Goal: Navigation & Orientation: Find specific page/section

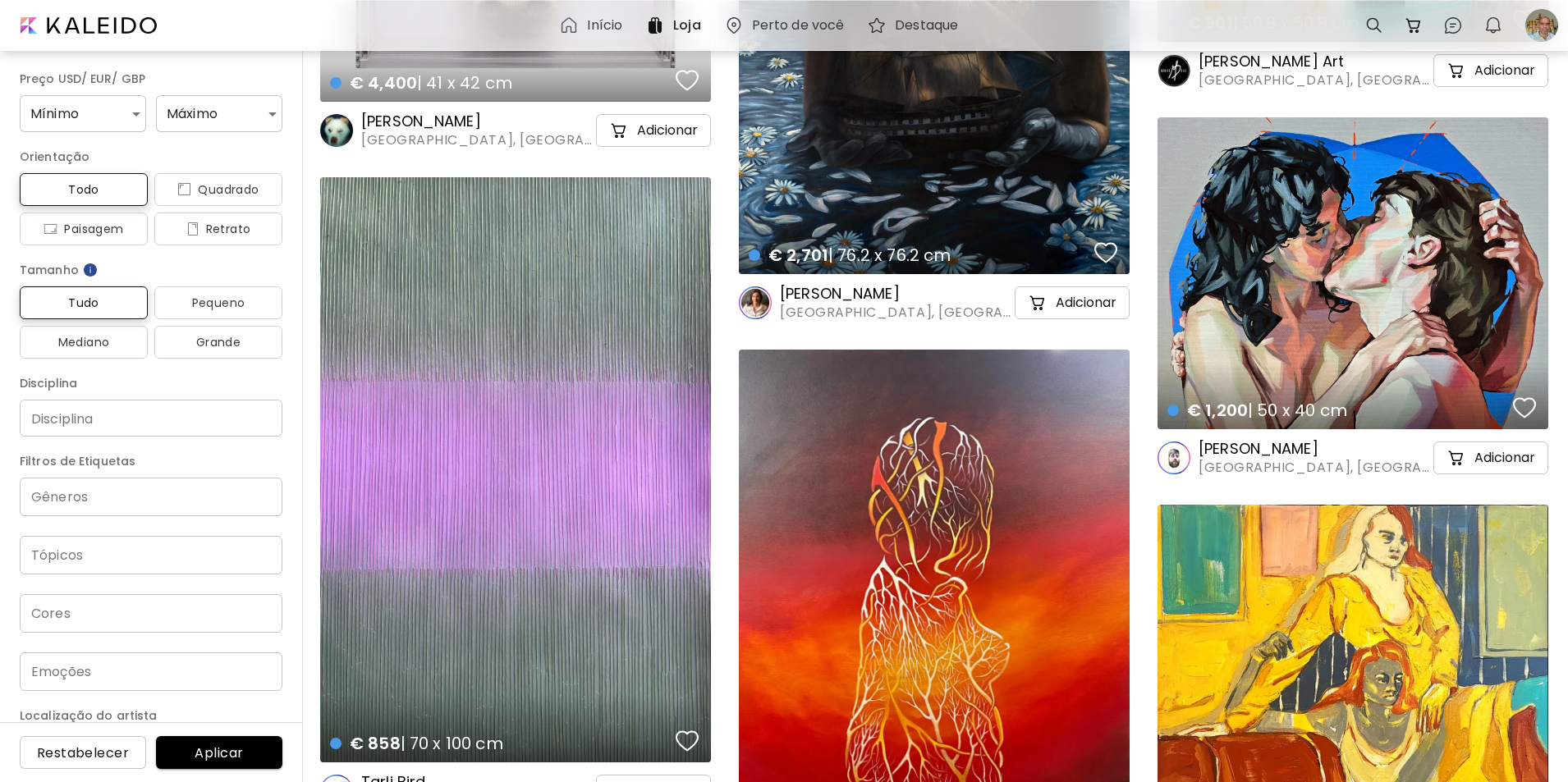
scroll to position [23455, 0]
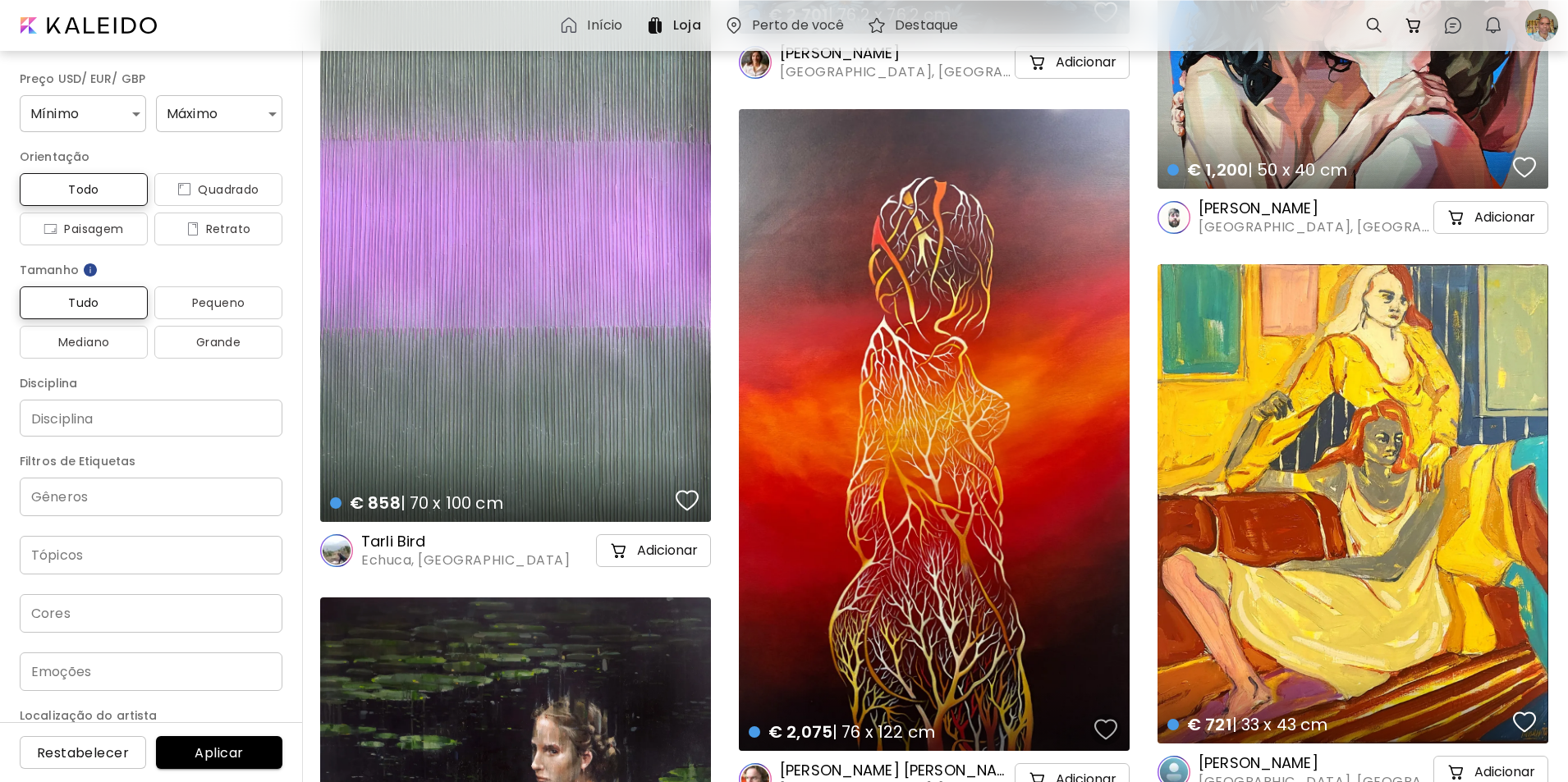
click at [1102, 725] on div "button" at bounding box center [1105, 729] width 23 height 25
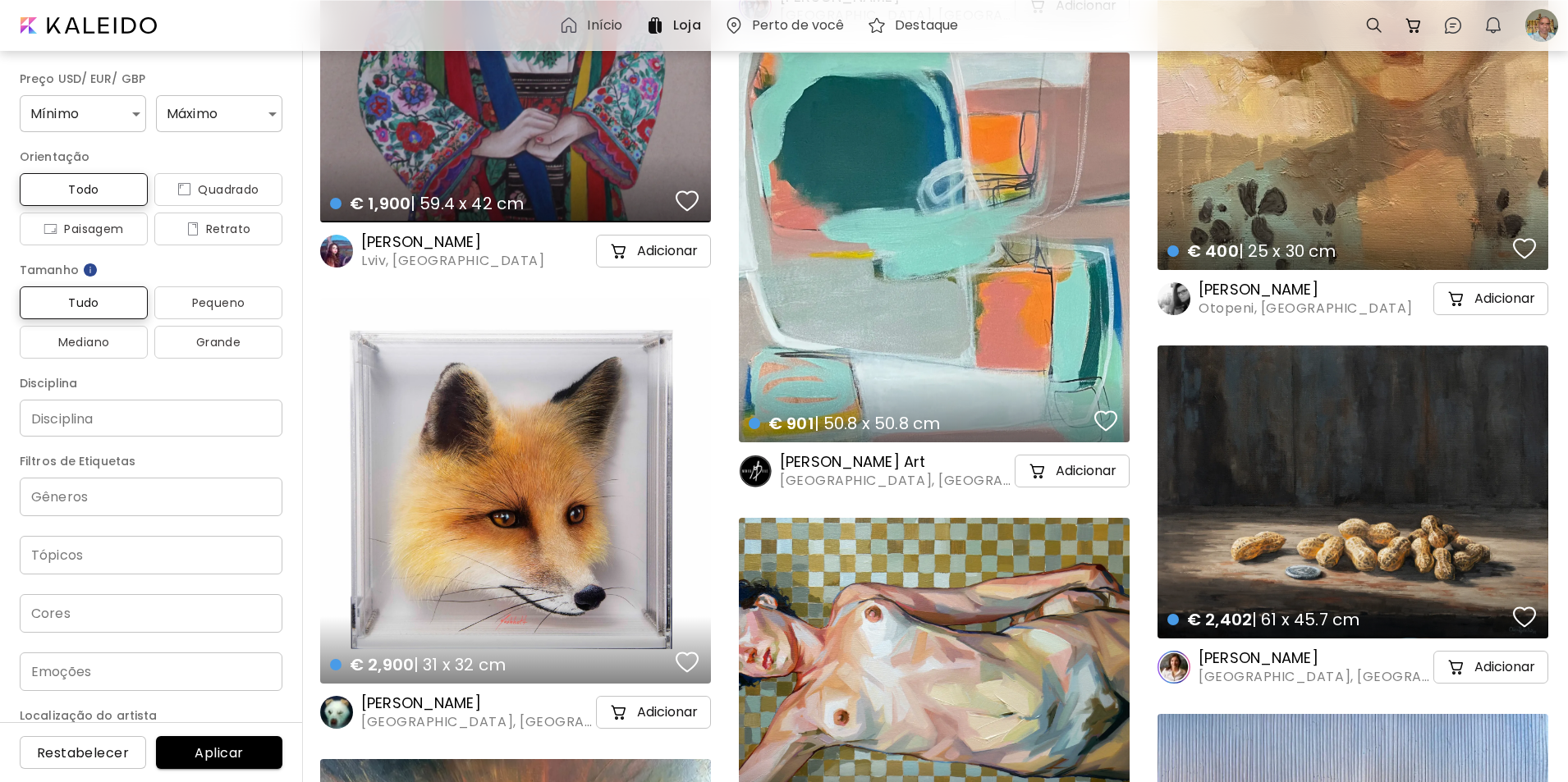
scroll to position [27007, 0]
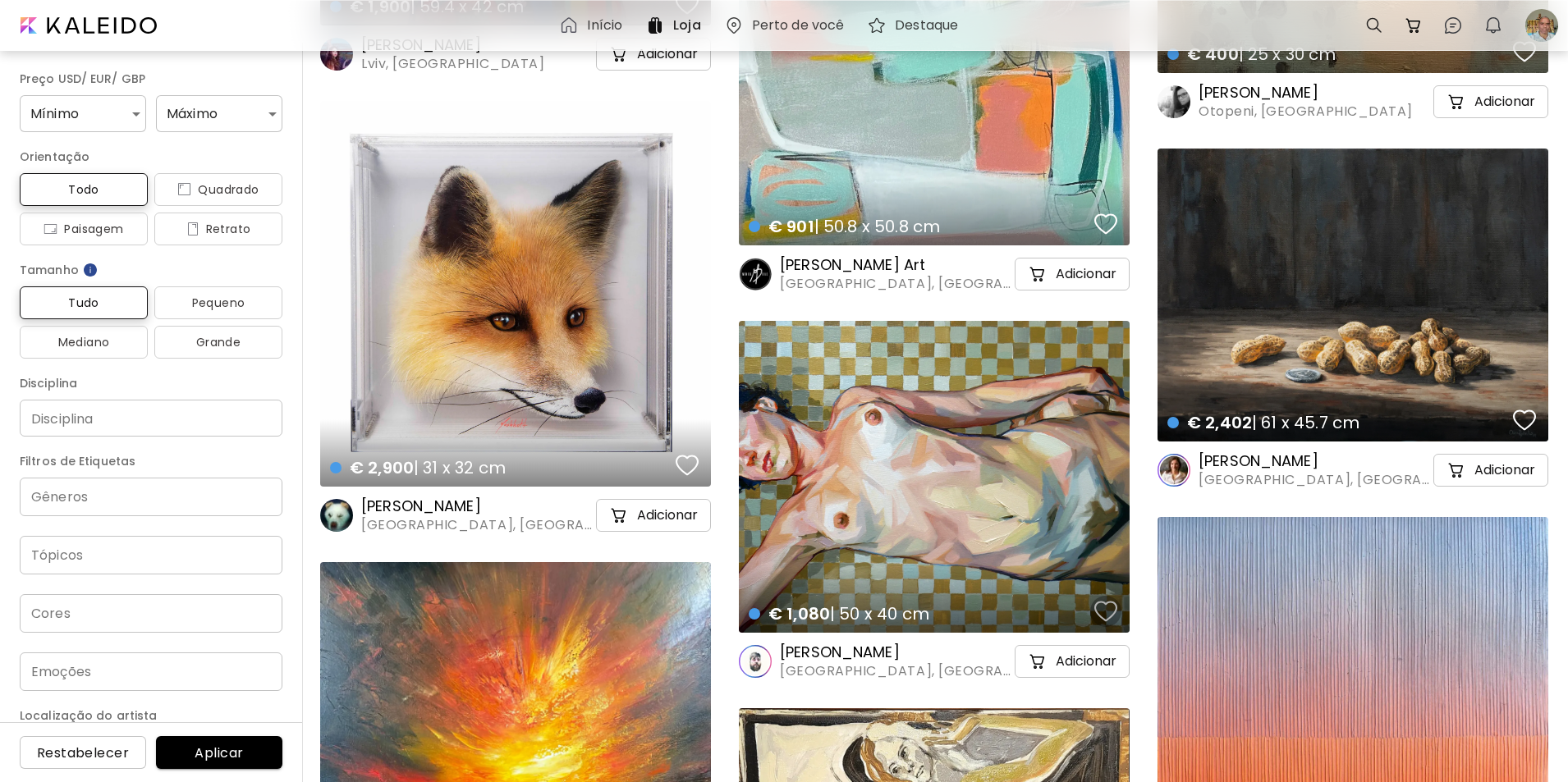
click at [1103, 614] on div "button" at bounding box center [1105, 611] width 23 height 25
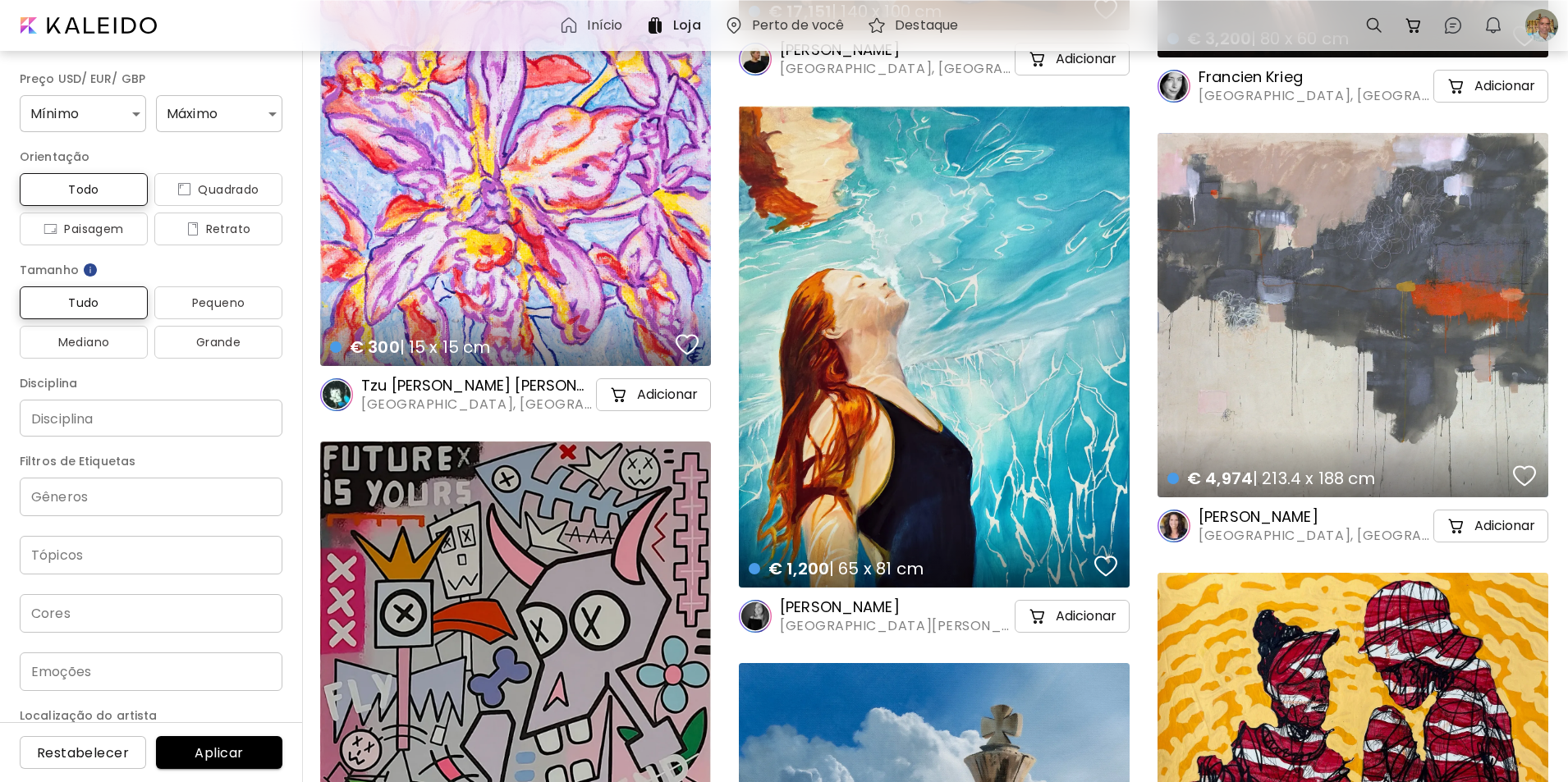
scroll to position [29187, 0]
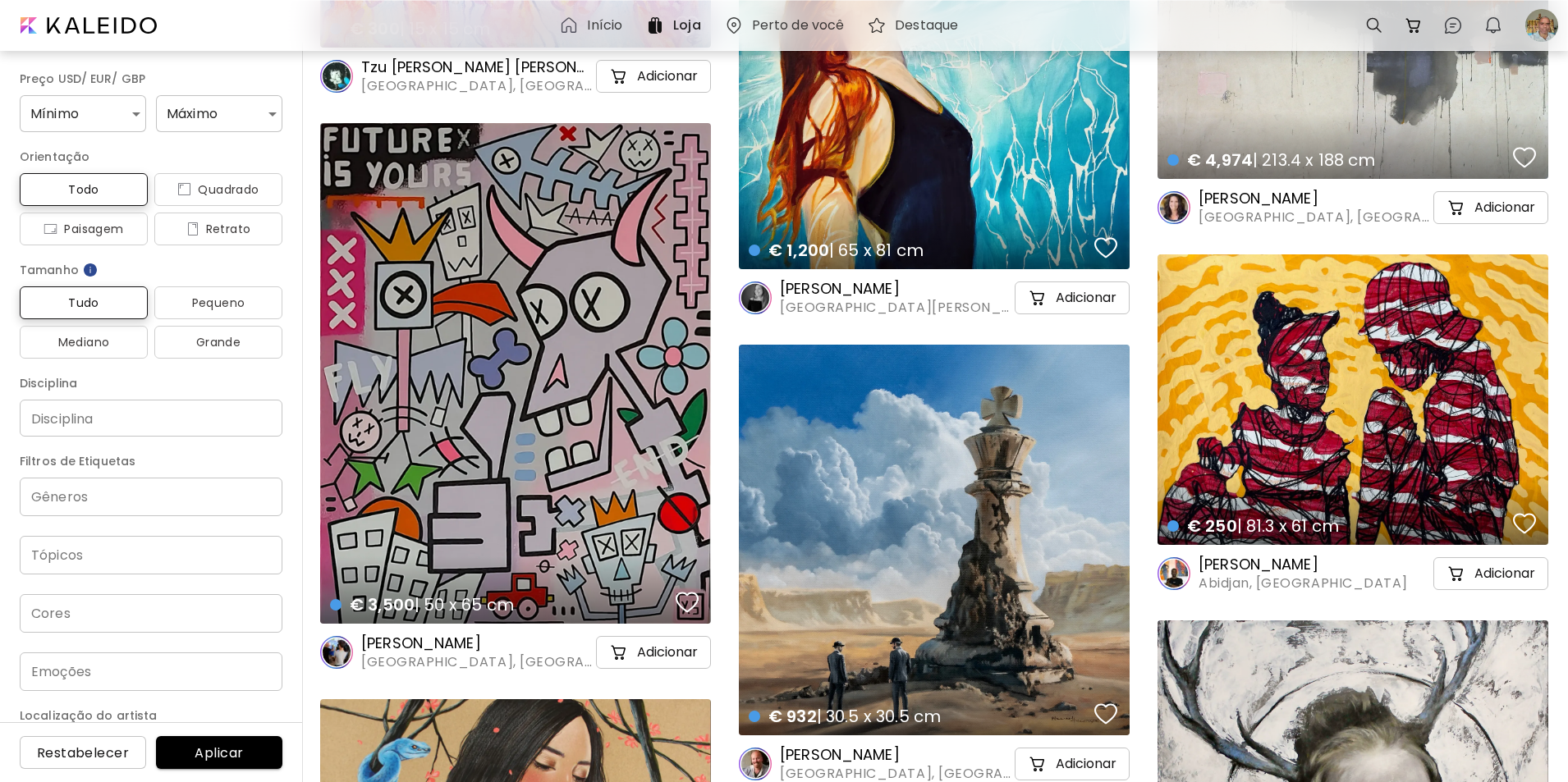
click at [936, 538] on div "€ 932 | 30.5 x 30.5 cm details" at bounding box center [934, 539] width 391 height 391
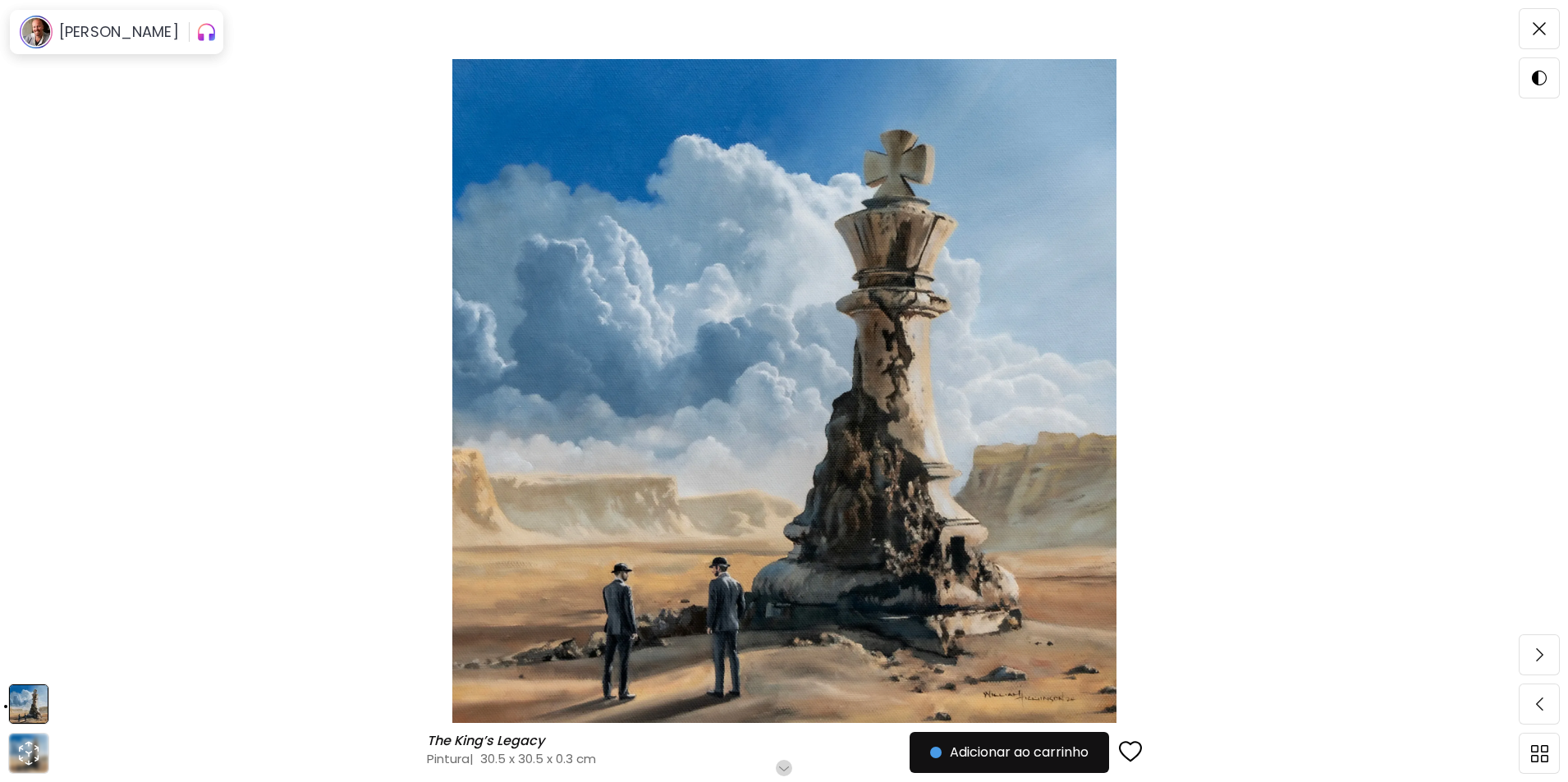
click at [818, 407] on img at bounding box center [783, 391] width 1430 height 664
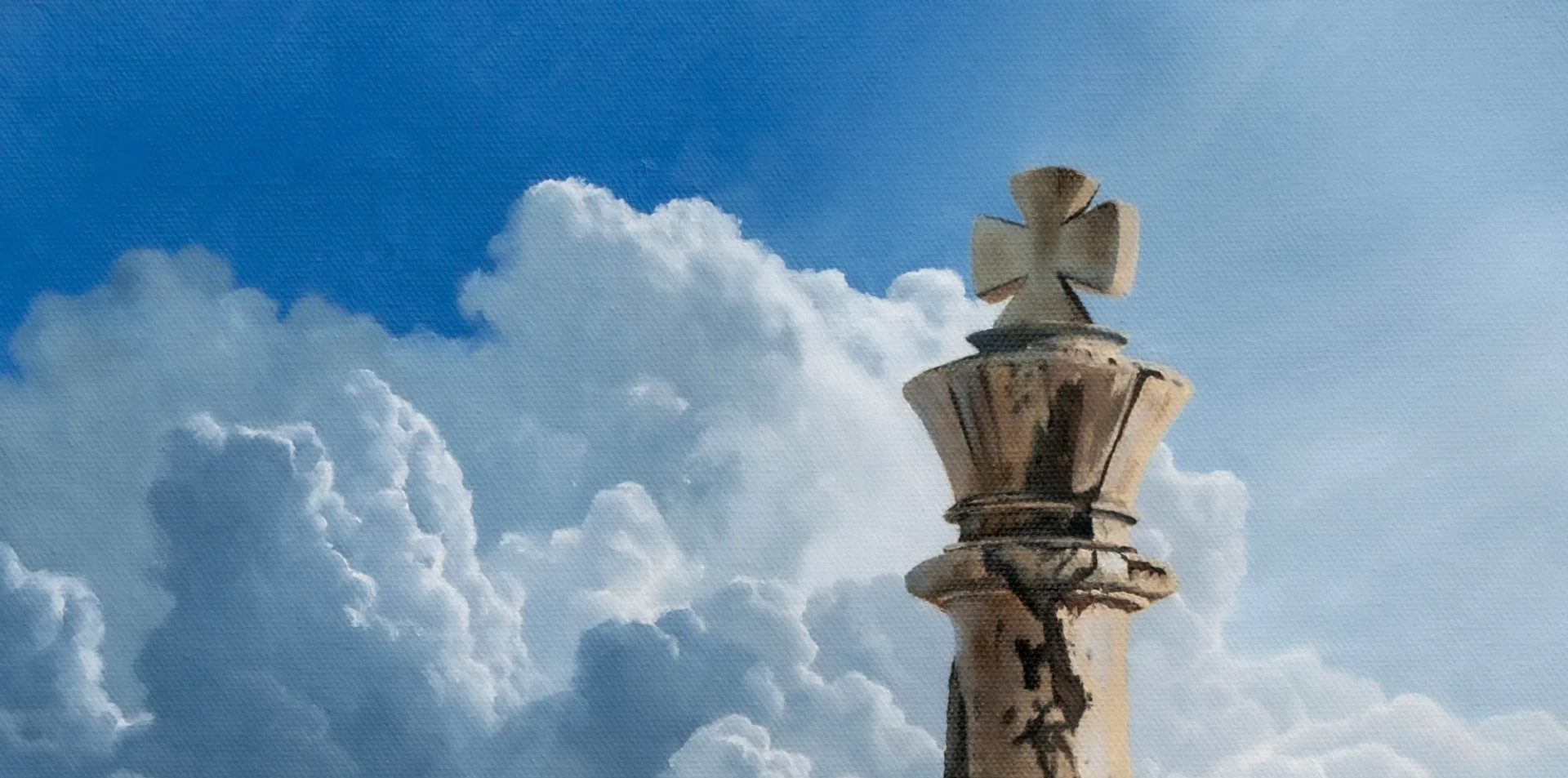
click at [559, 366] on img at bounding box center [784, 783] width 1568 height 1568
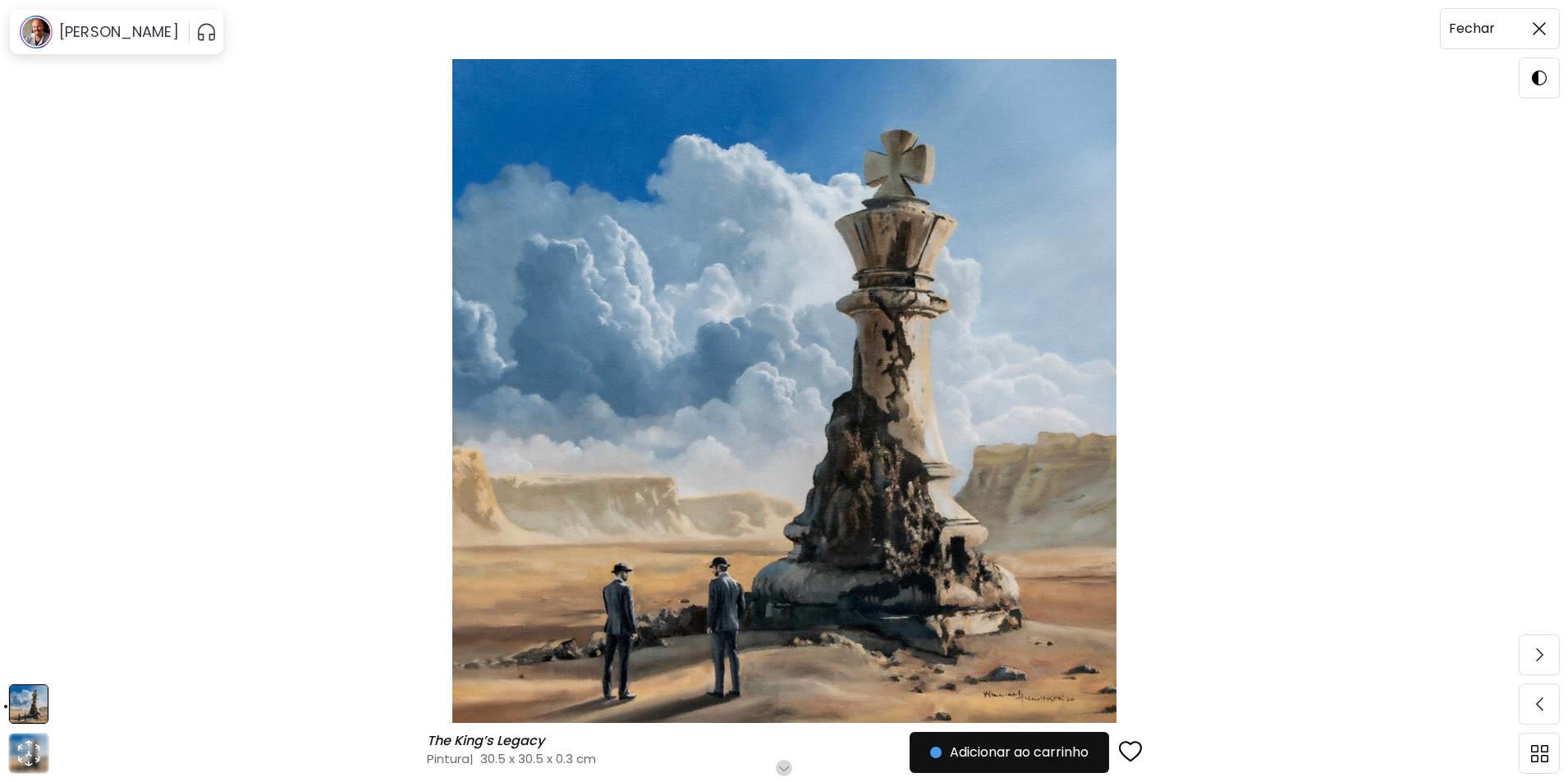
click at [1542, 25] on img at bounding box center [1539, 28] width 13 height 13
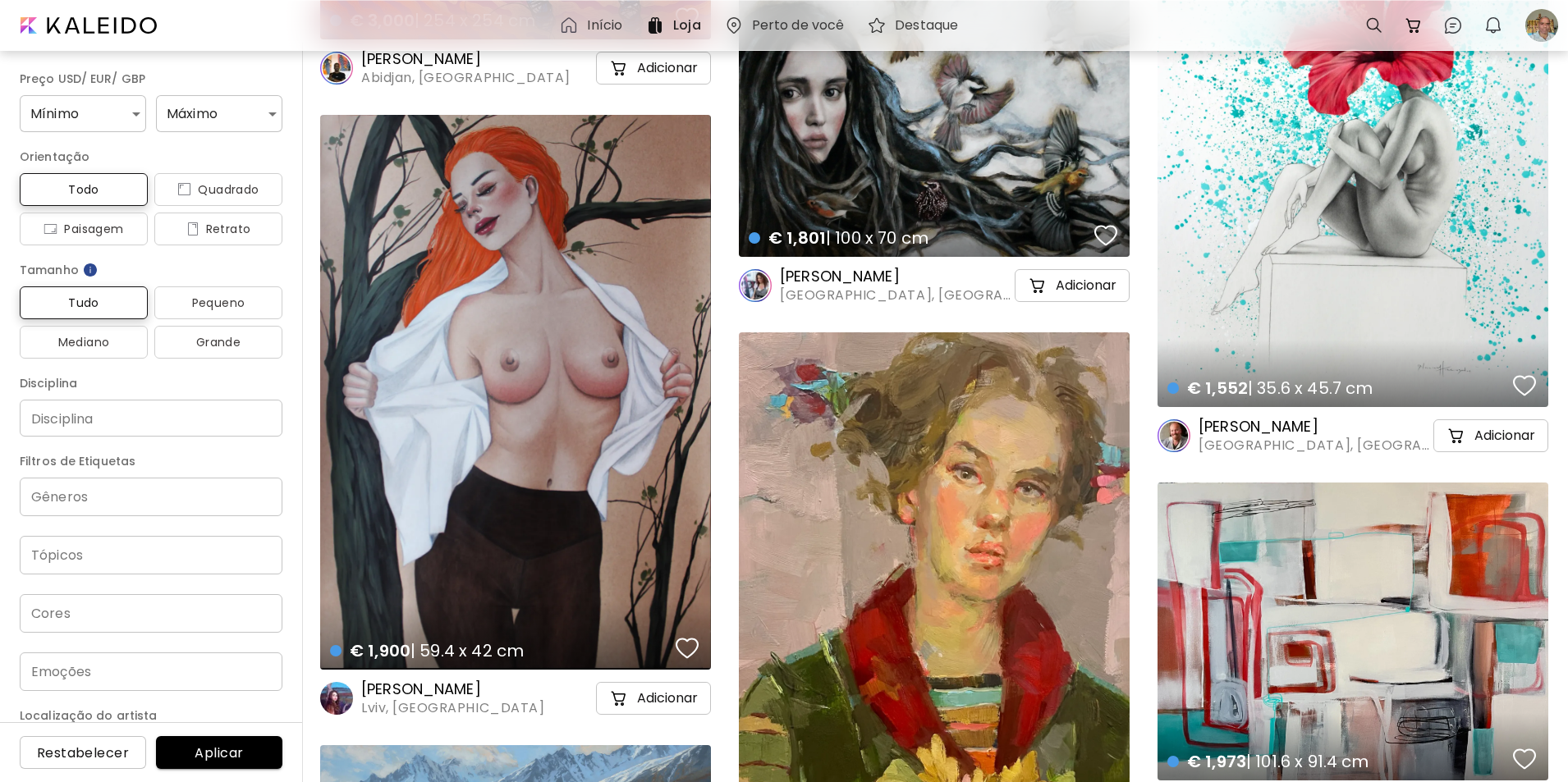
scroll to position [32750, 0]
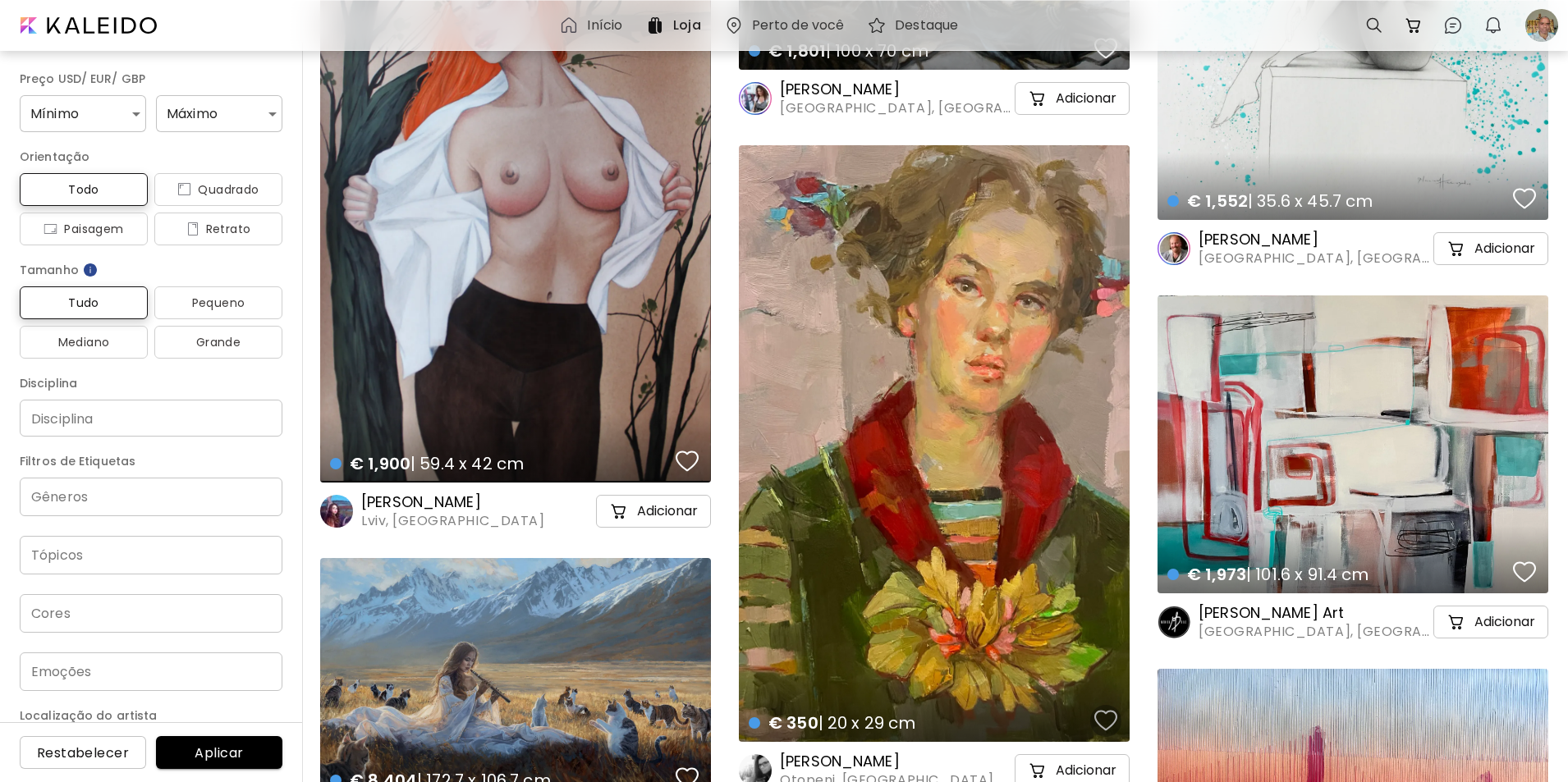
click at [1101, 716] on div "button" at bounding box center [1105, 720] width 23 height 25
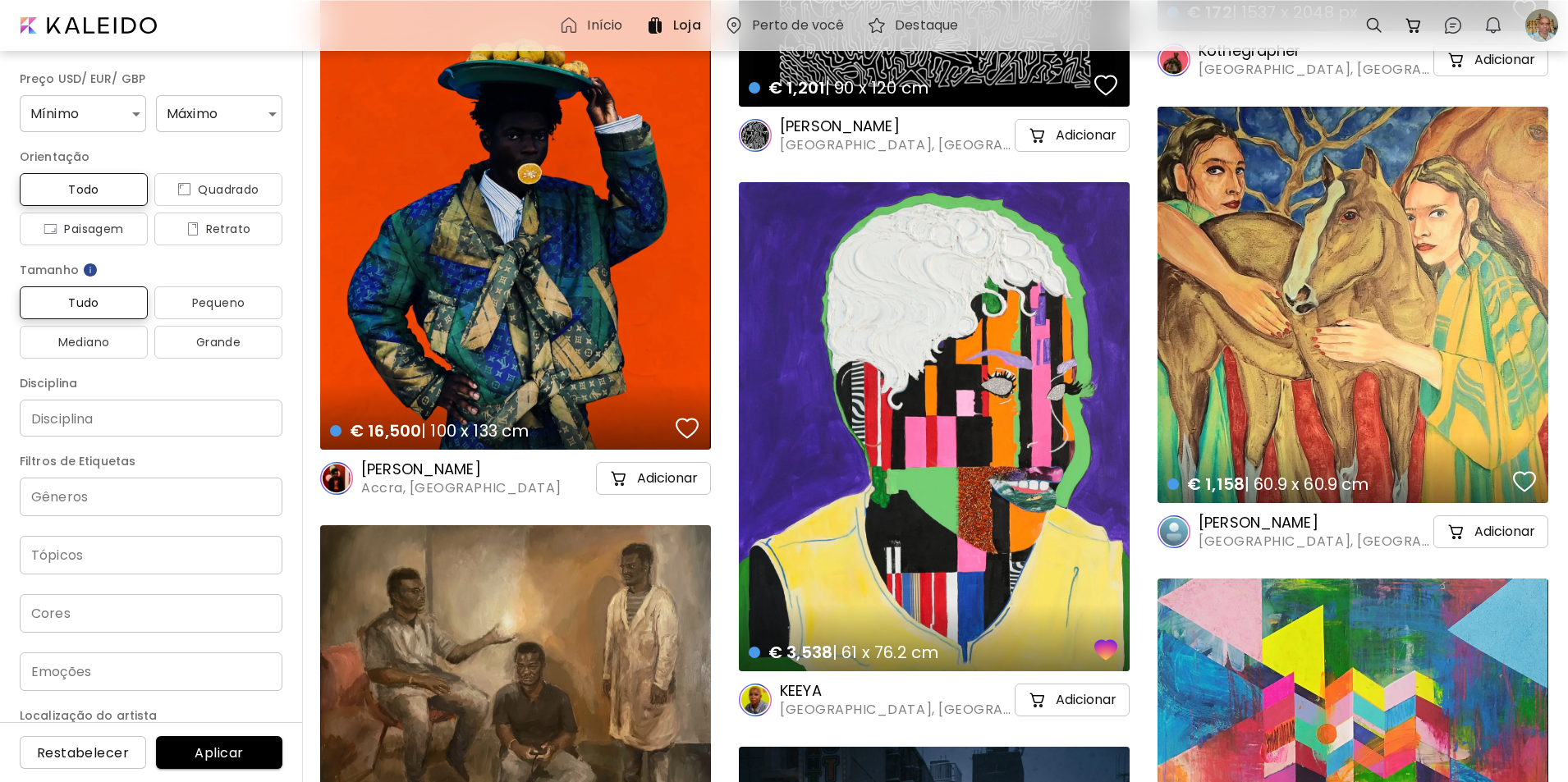
scroll to position [71881, 0]
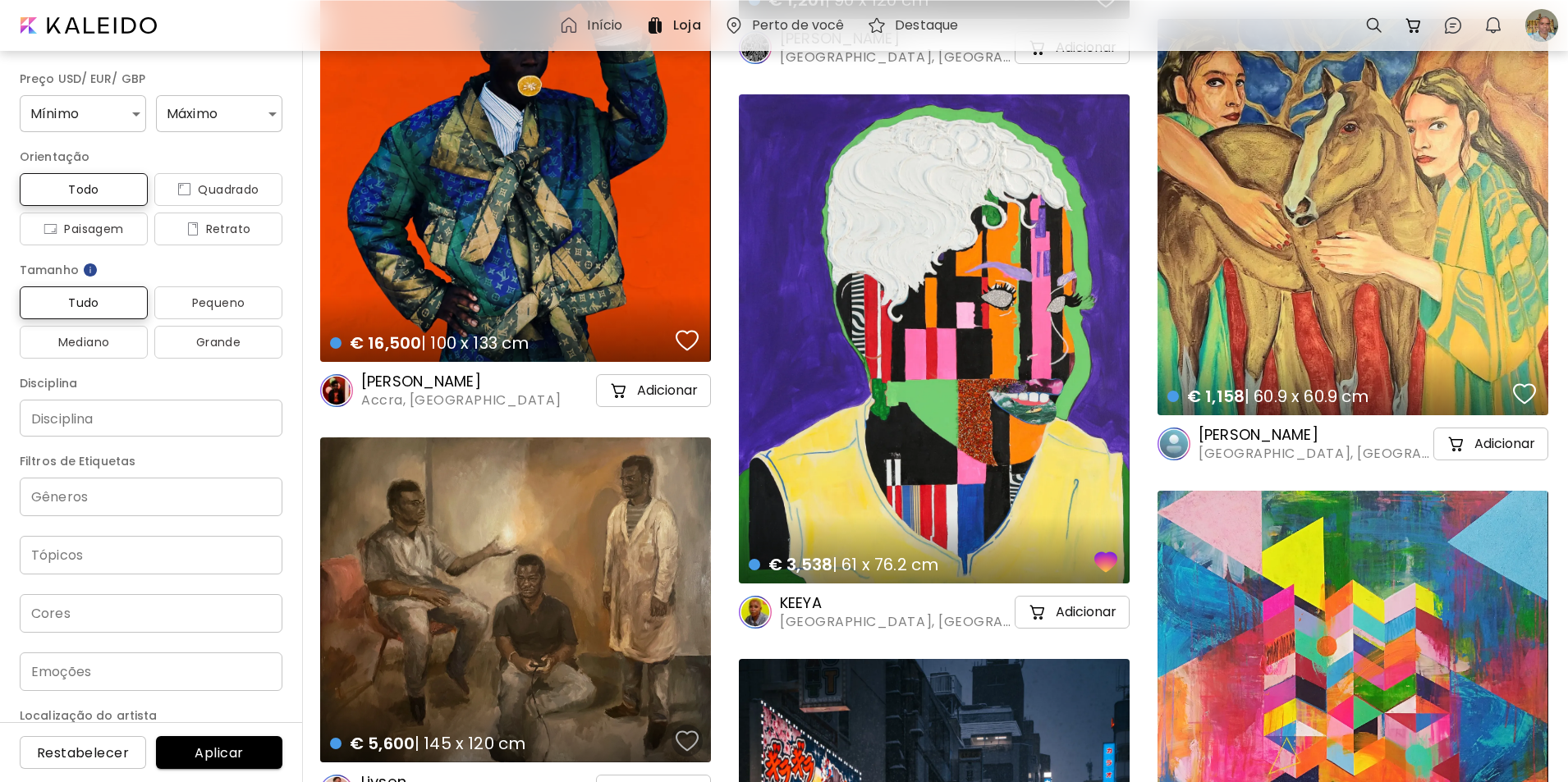
click at [684, 735] on div "button" at bounding box center [687, 741] width 23 height 25
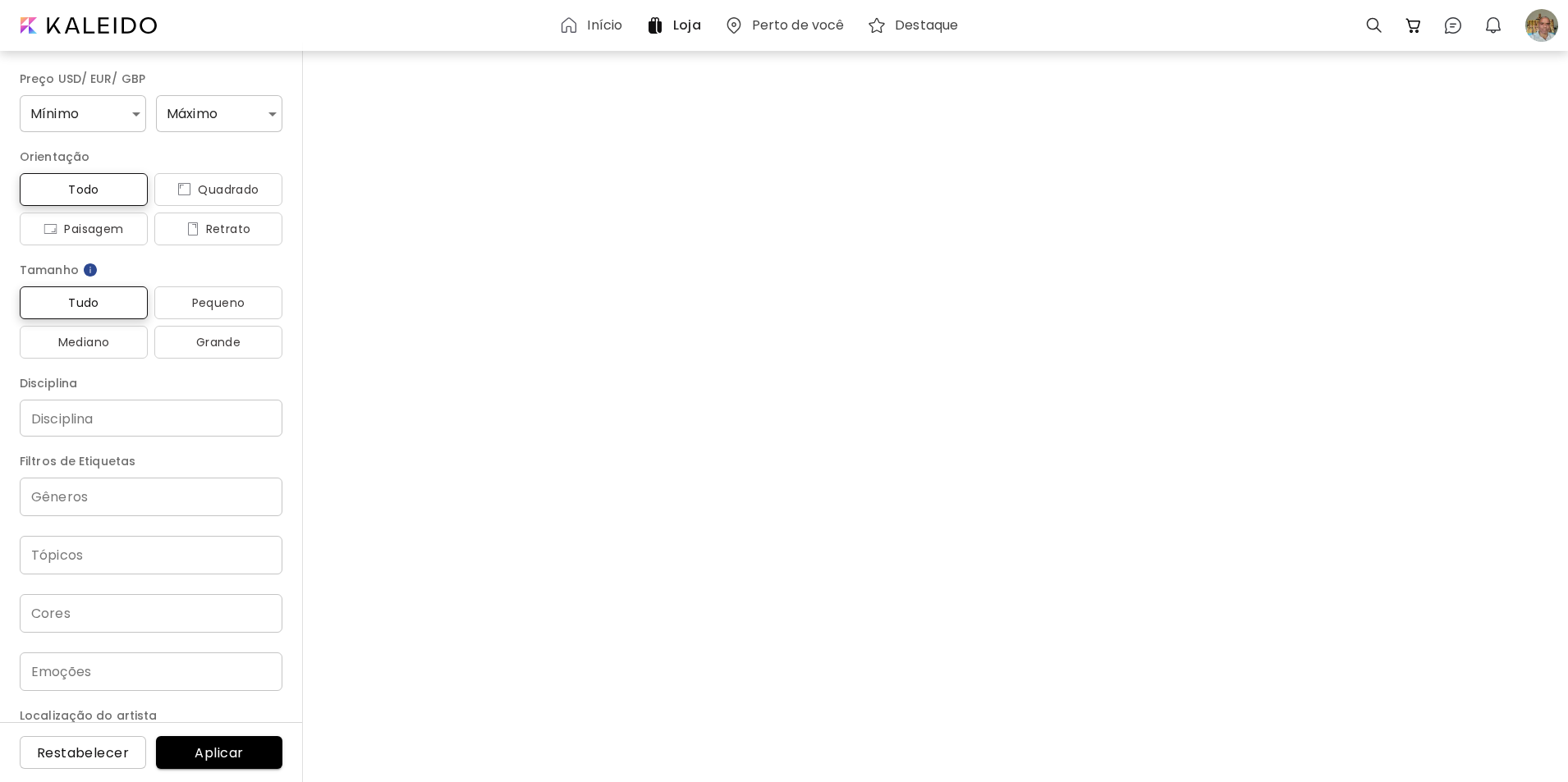
scroll to position [0, 0]
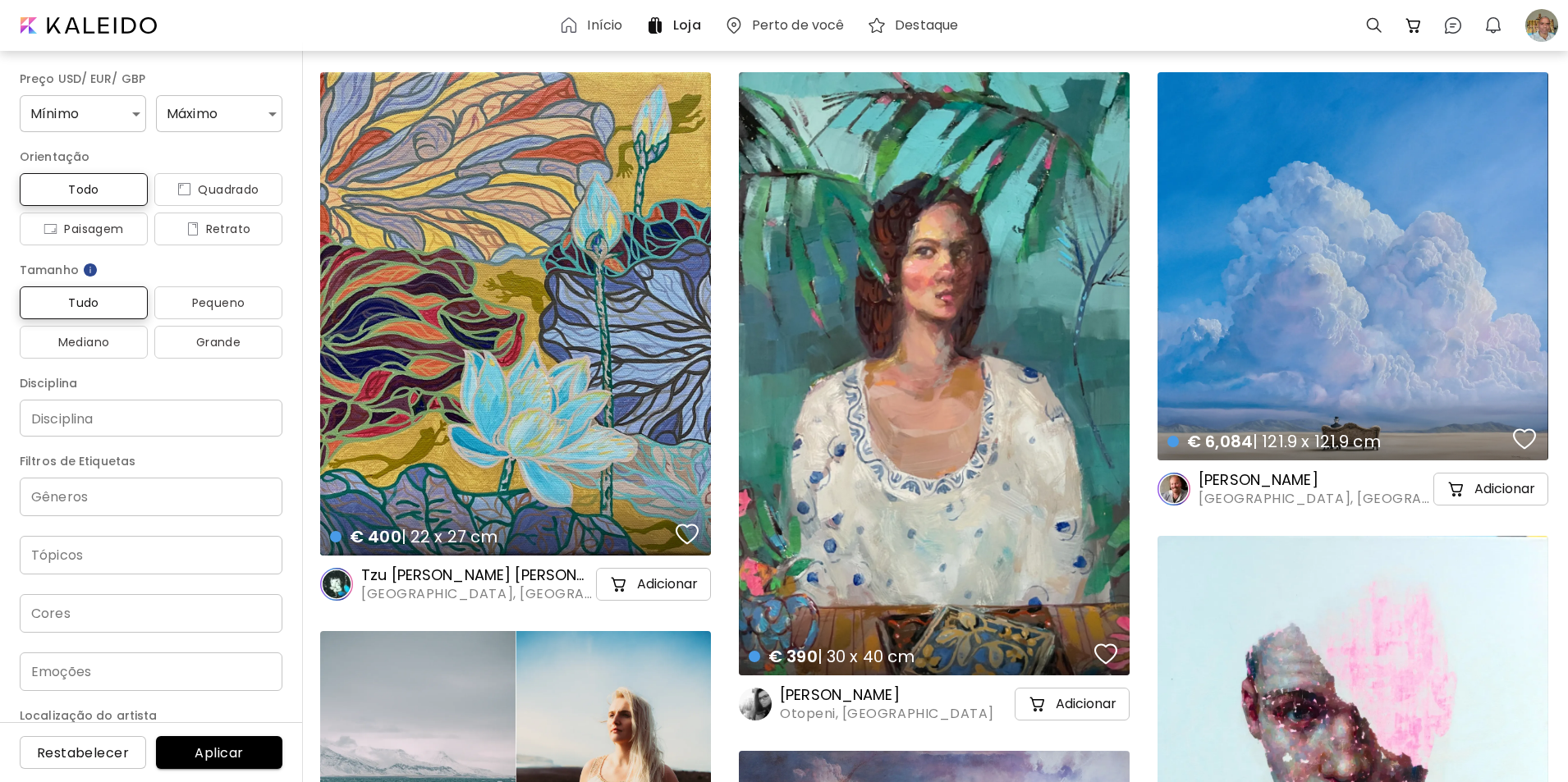
click at [797, 20] on h6 "Perto de você" at bounding box center [798, 26] width 93 height 13
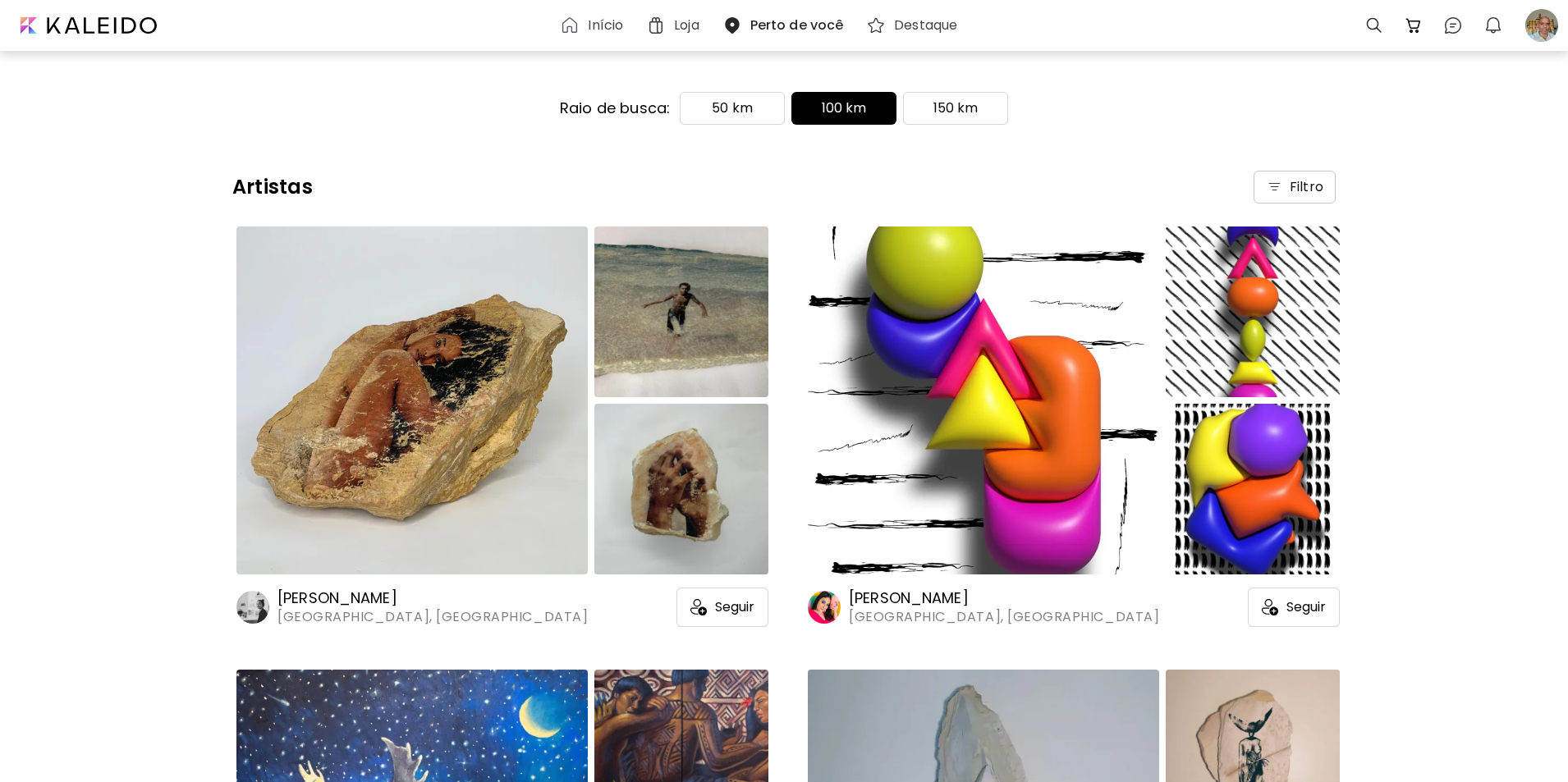
click at [427, 441] on img at bounding box center [412, 400] width 352 height 348
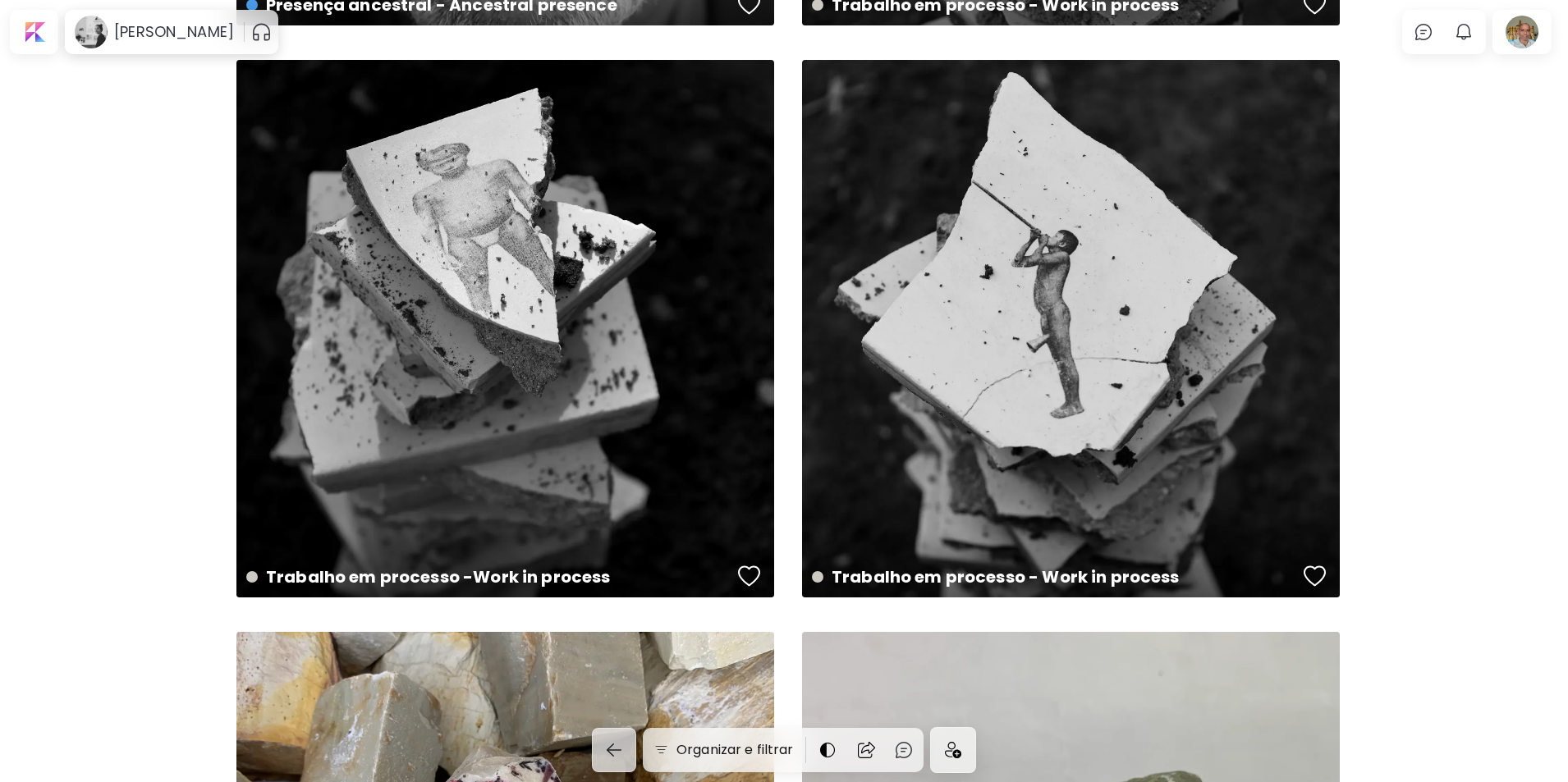
scroll to position [1177, 0]
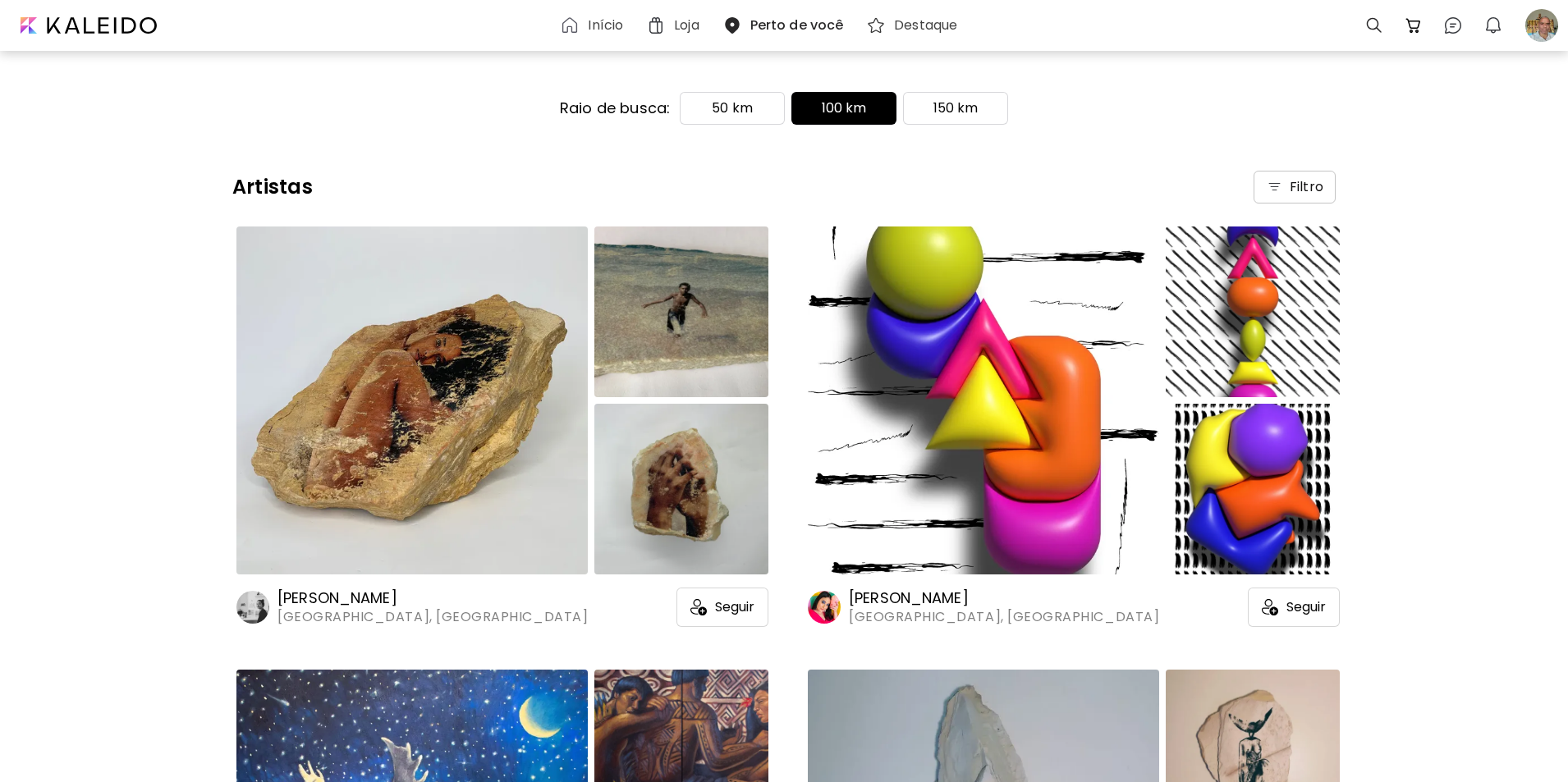
click at [1006, 437] on img at bounding box center [984, 400] width 352 height 348
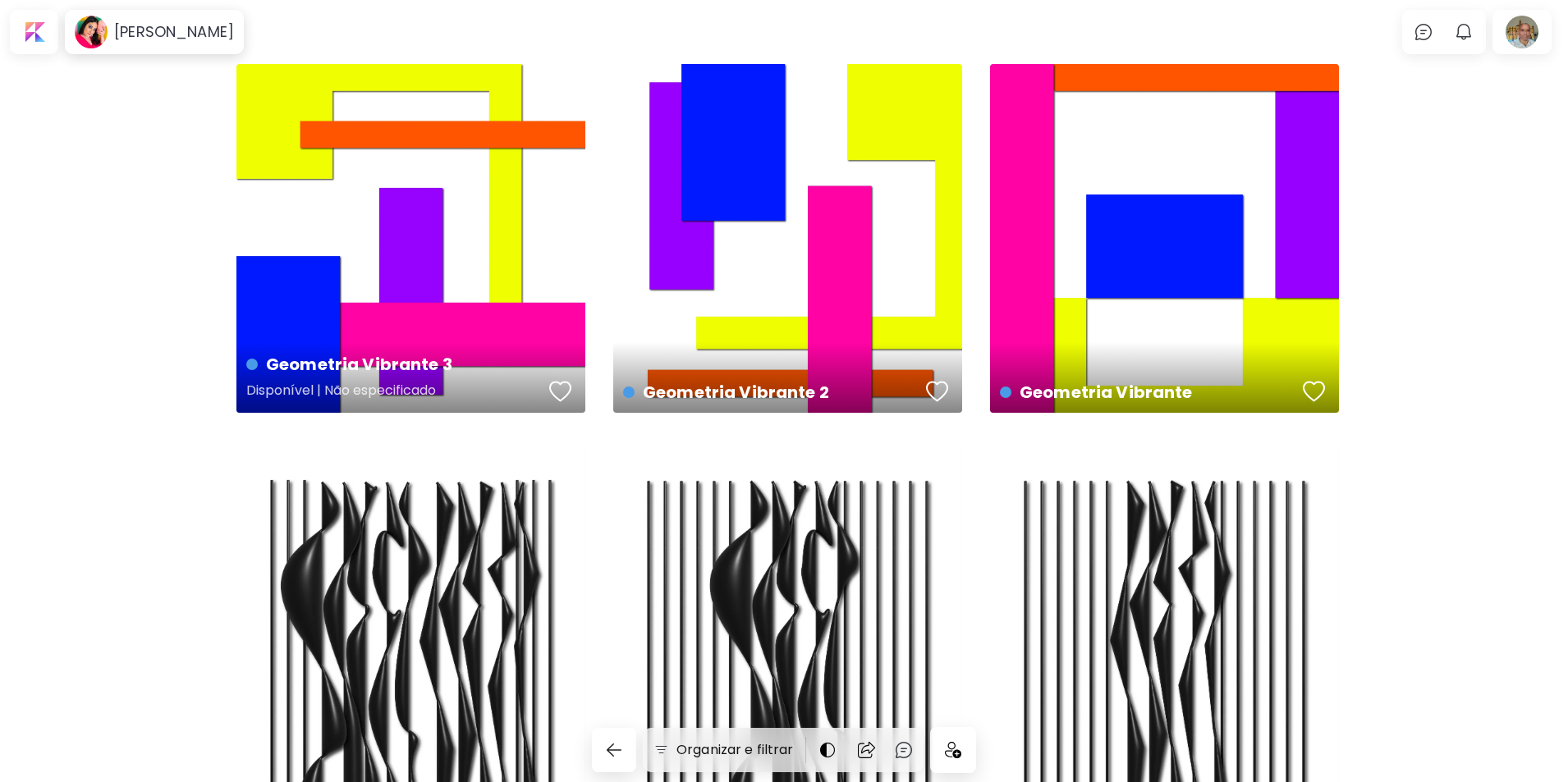
click at [475, 297] on div "Geometria Vibrante 3 Disponível | Não especificado" at bounding box center [410, 238] width 349 height 349
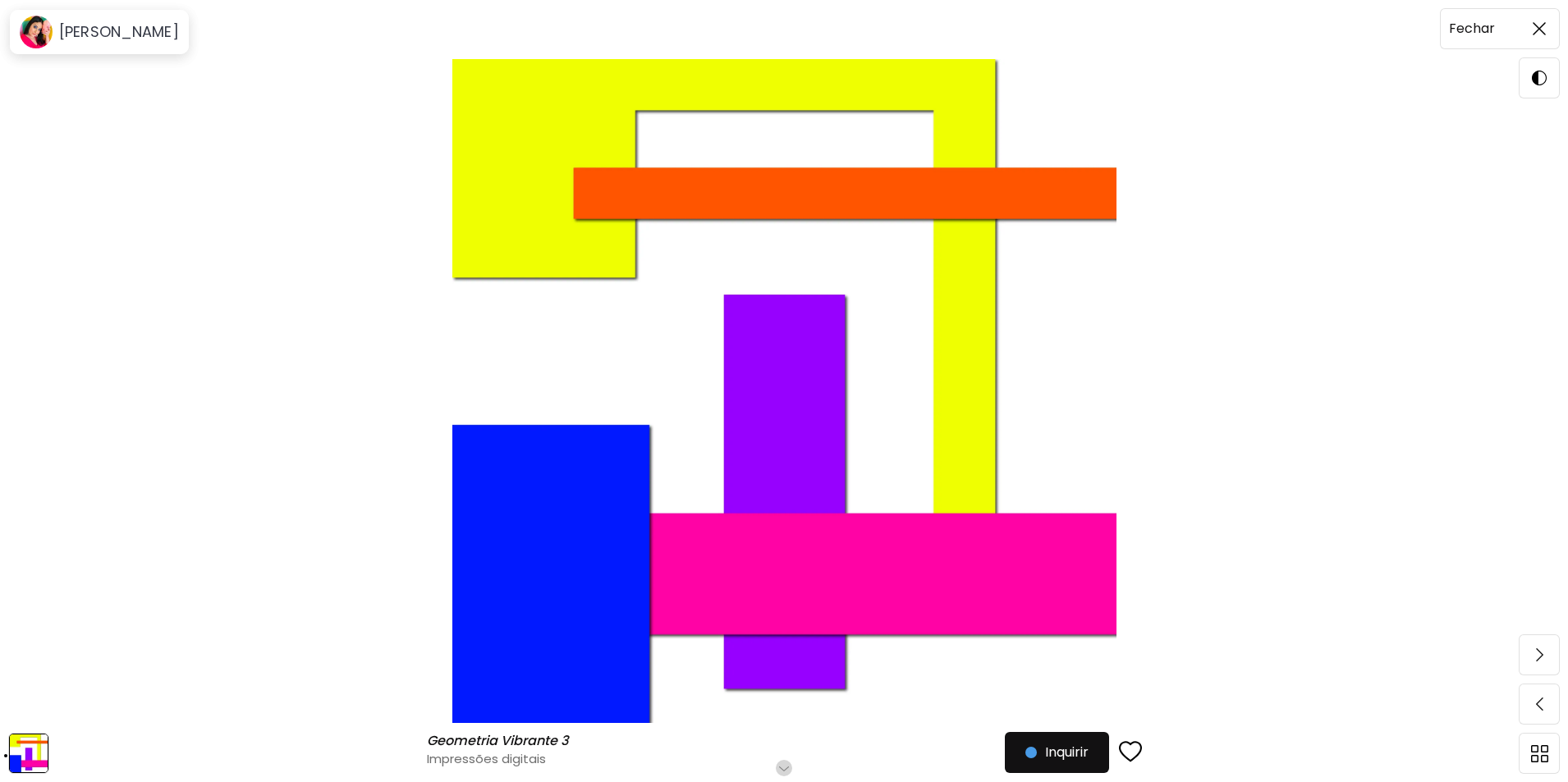
click at [1535, 24] on img at bounding box center [1539, 28] width 13 height 13
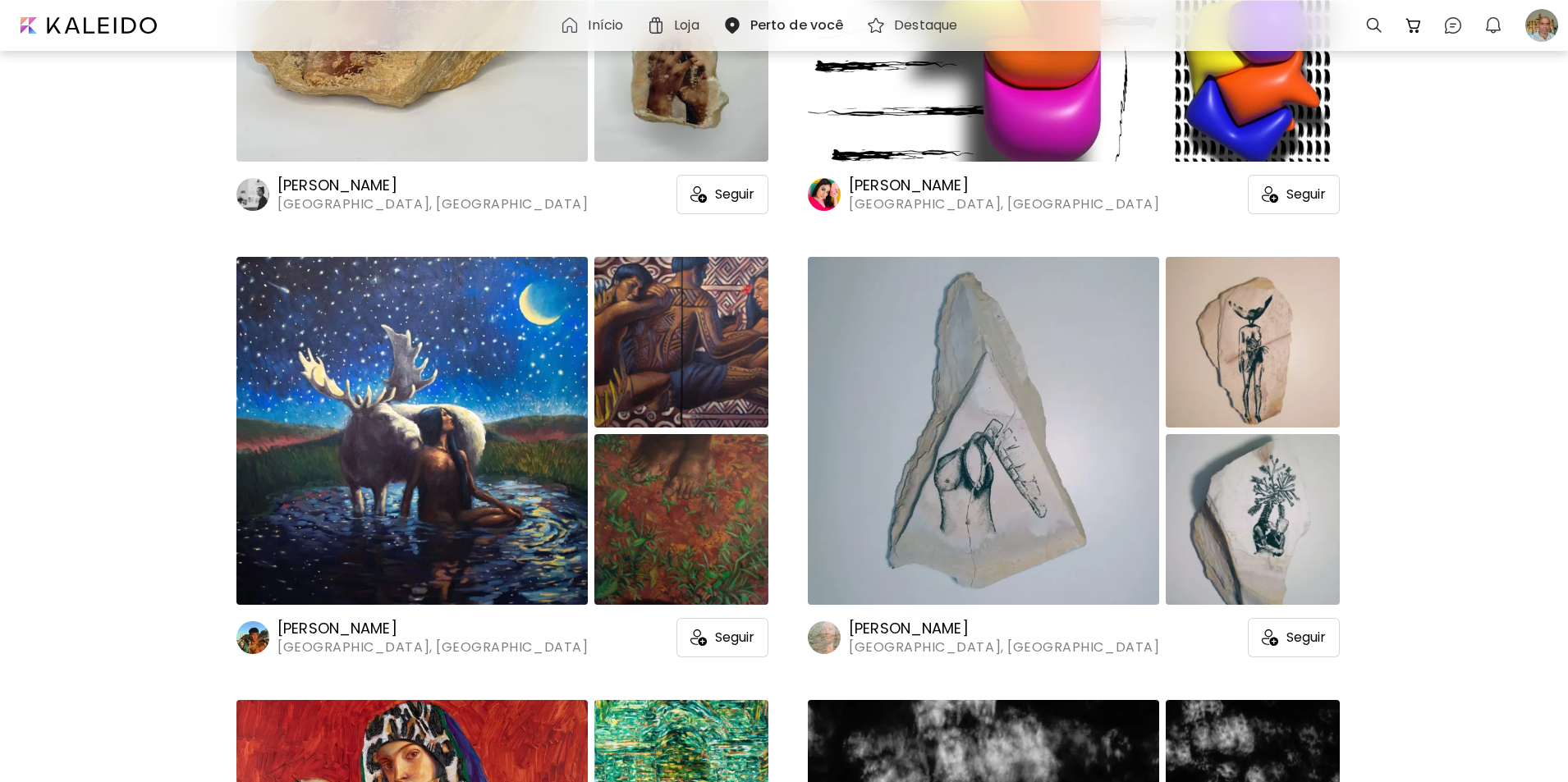
scroll to position [497, 0]
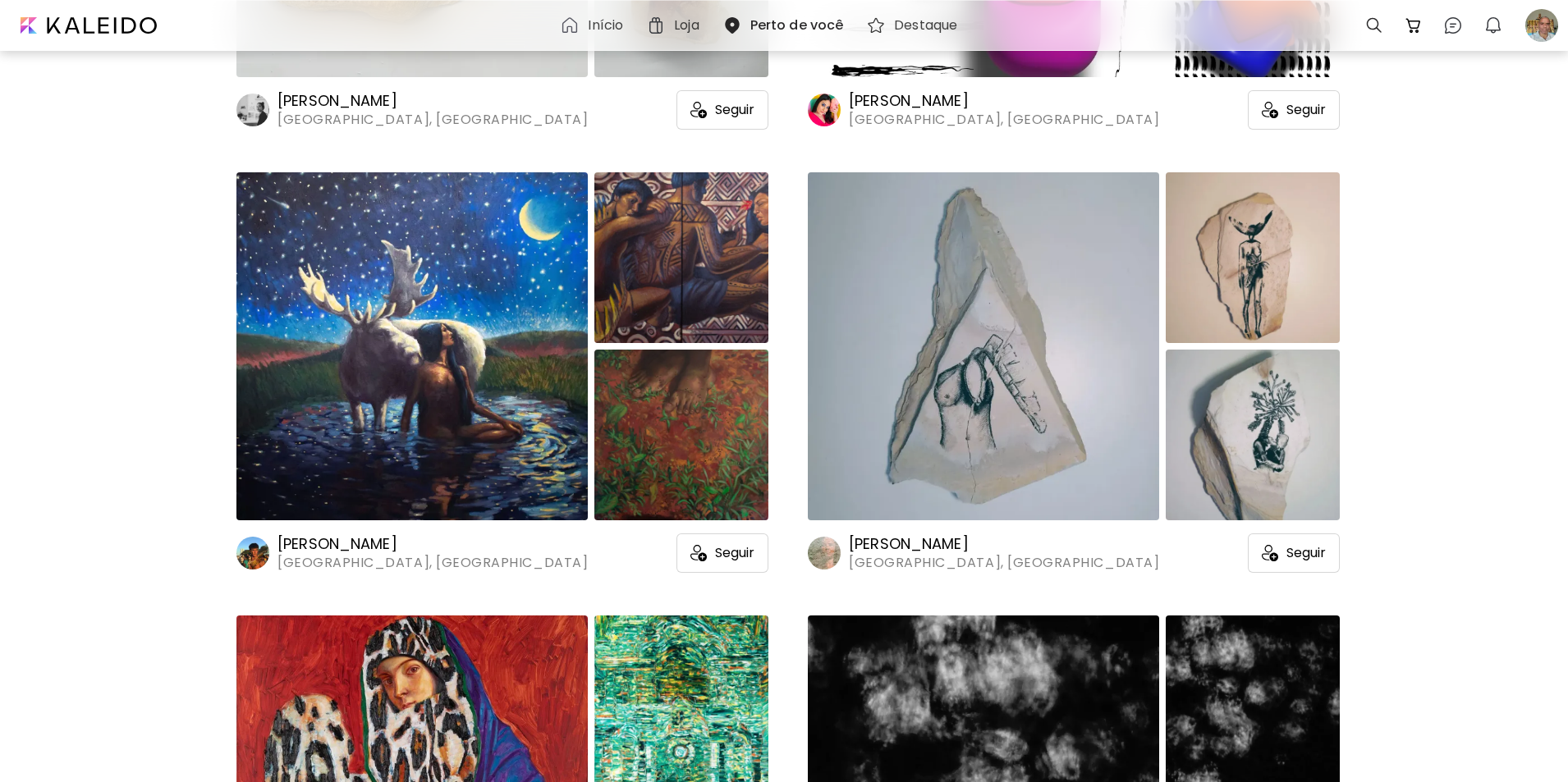
click at [376, 422] on img at bounding box center [412, 346] width 352 height 348
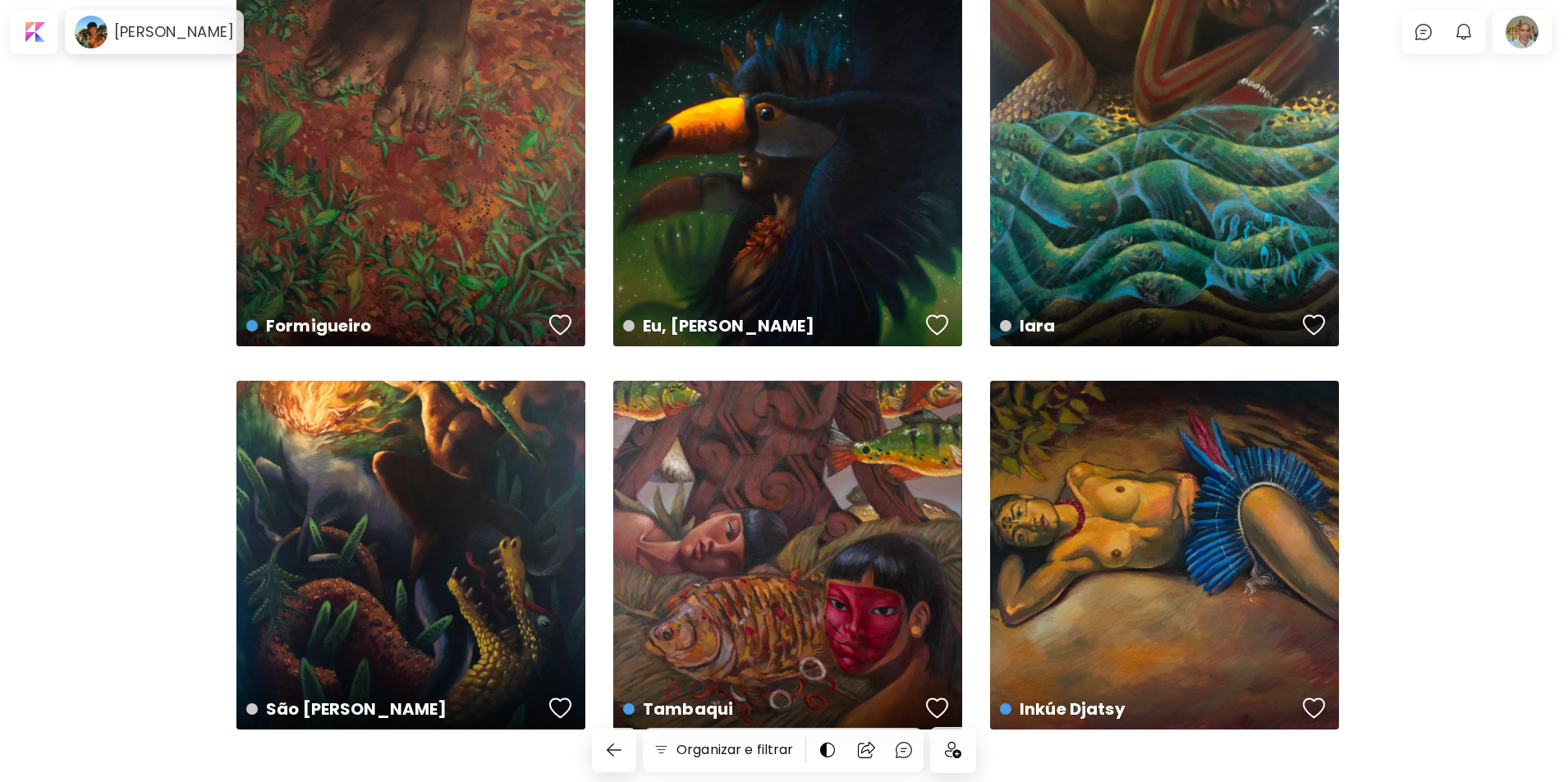
scroll to position [1637, 0]
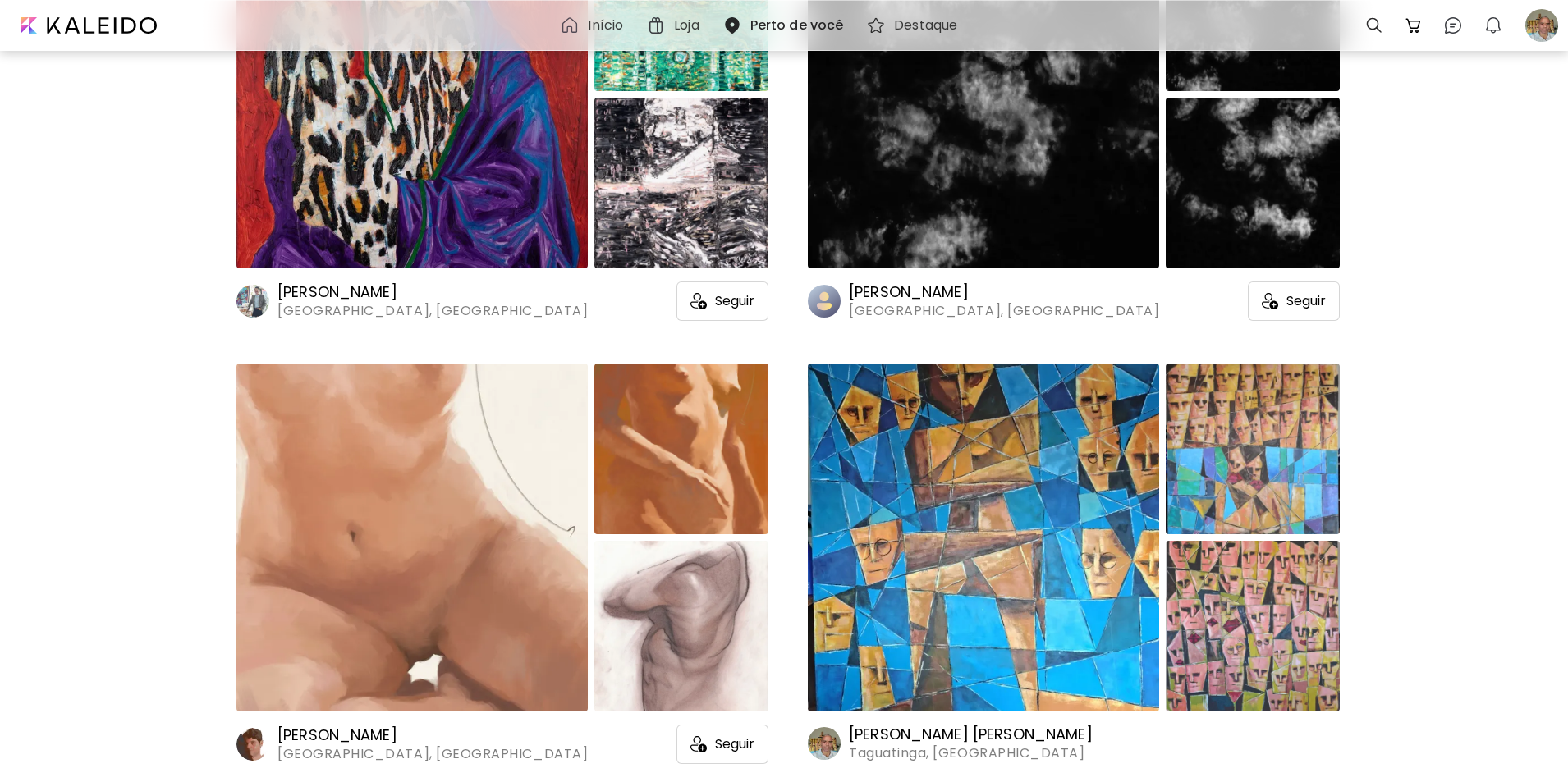
scroll to position [1230, 0]
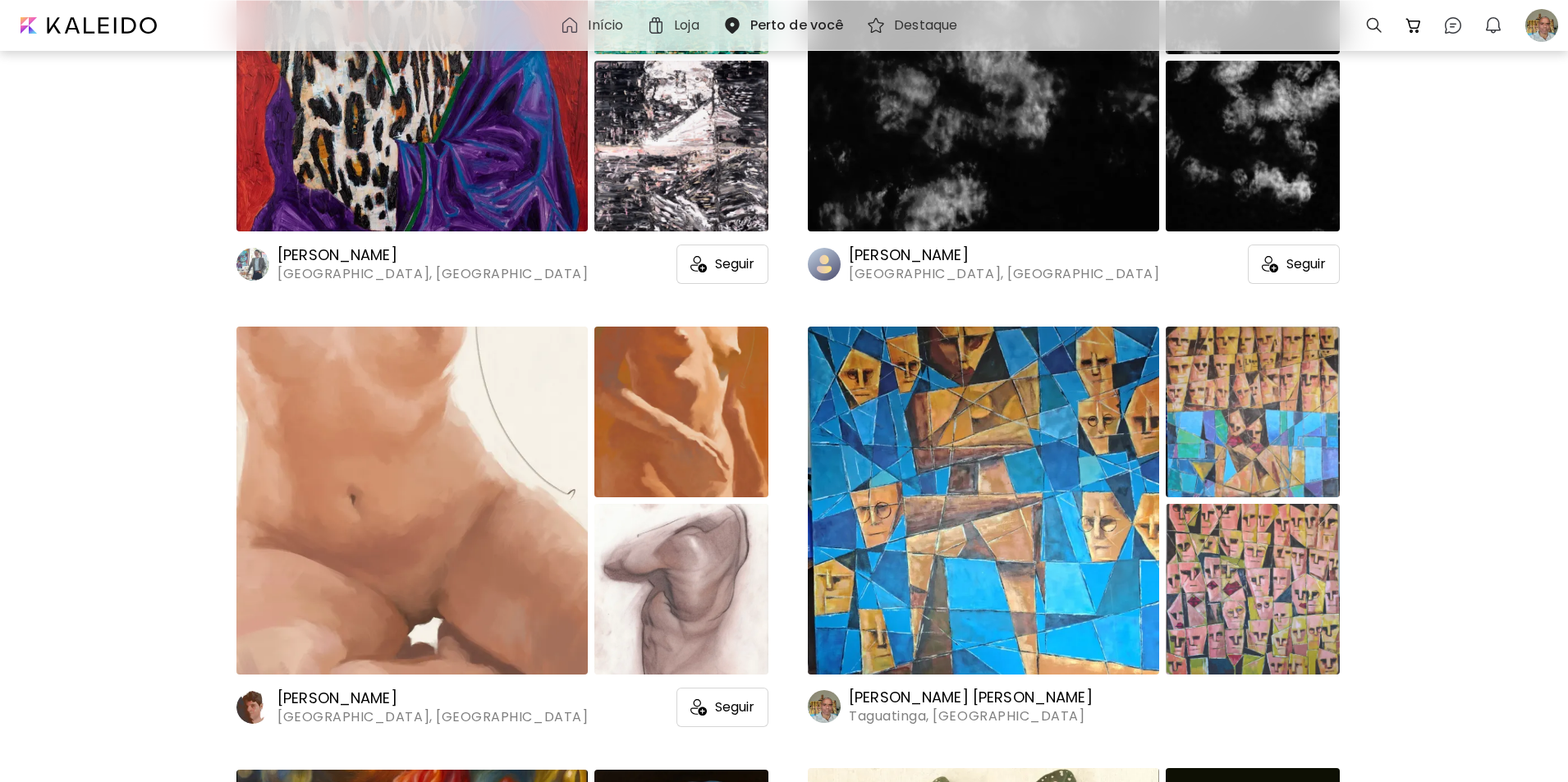
click at [953, 462] on img at bounding box center [984, 501] width 352 height 348
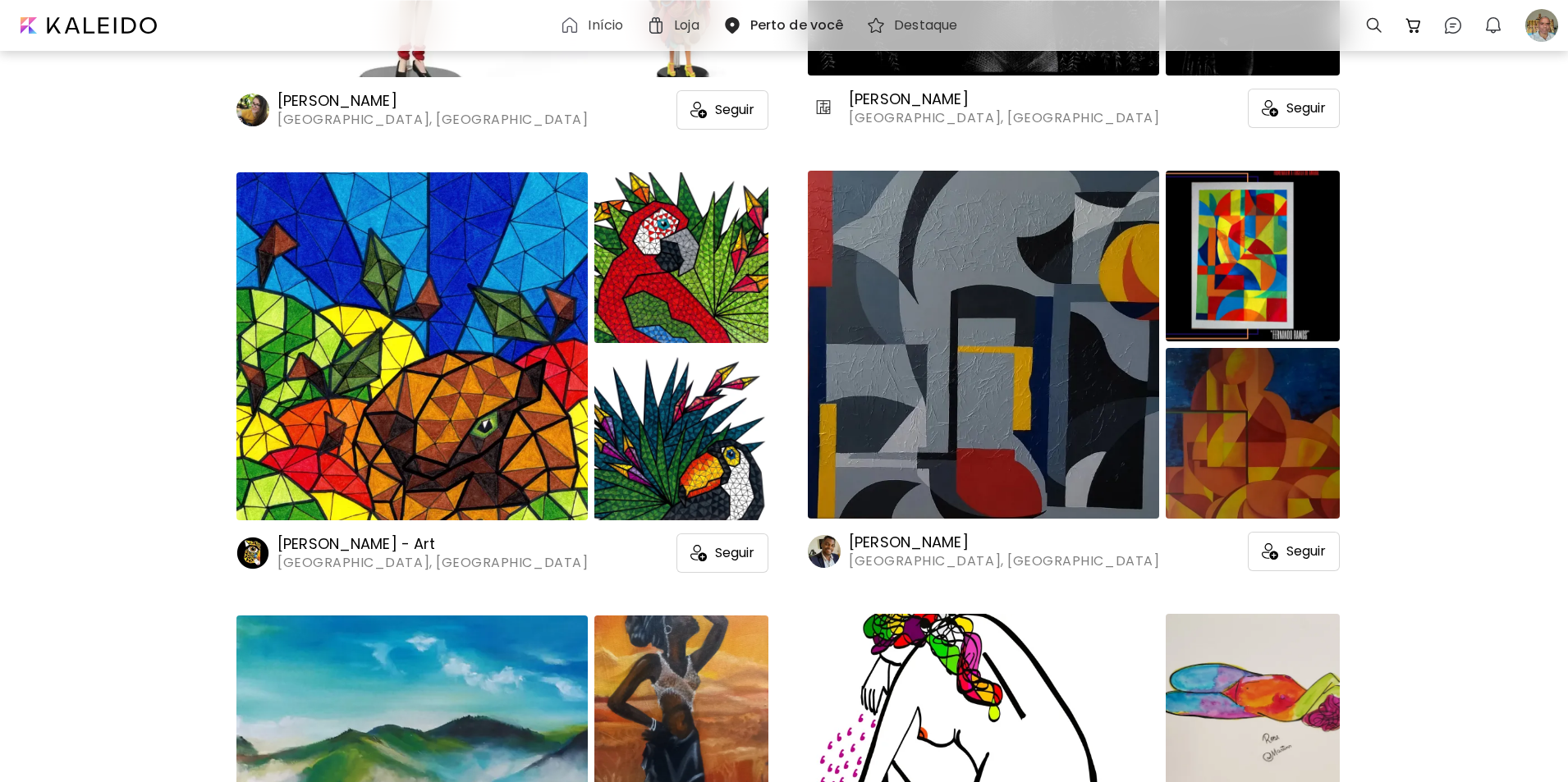
scroll to position [4939, 0]
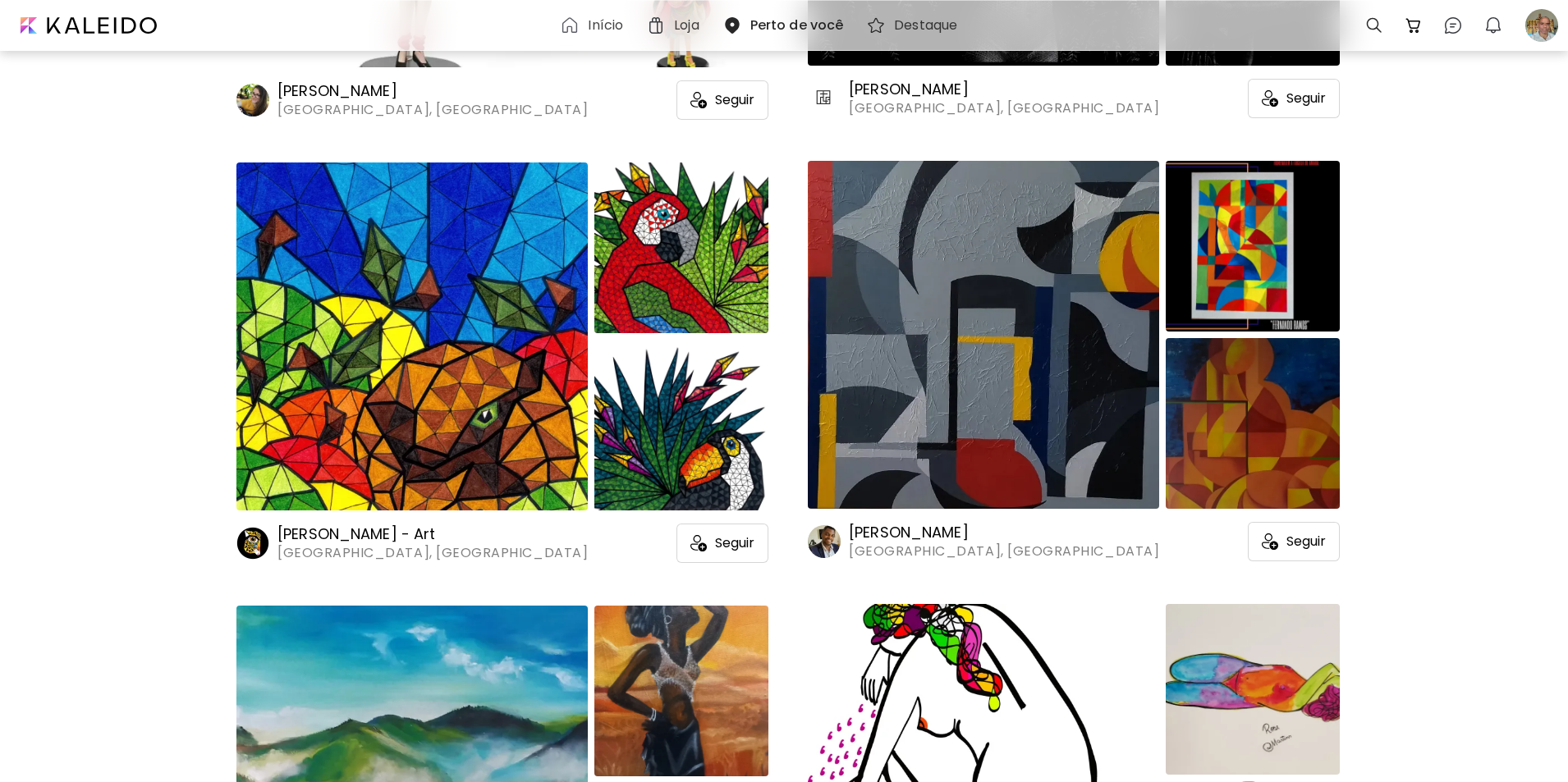
click at [388, 305] on img at bounding box center [412, 336] width 352 height 348
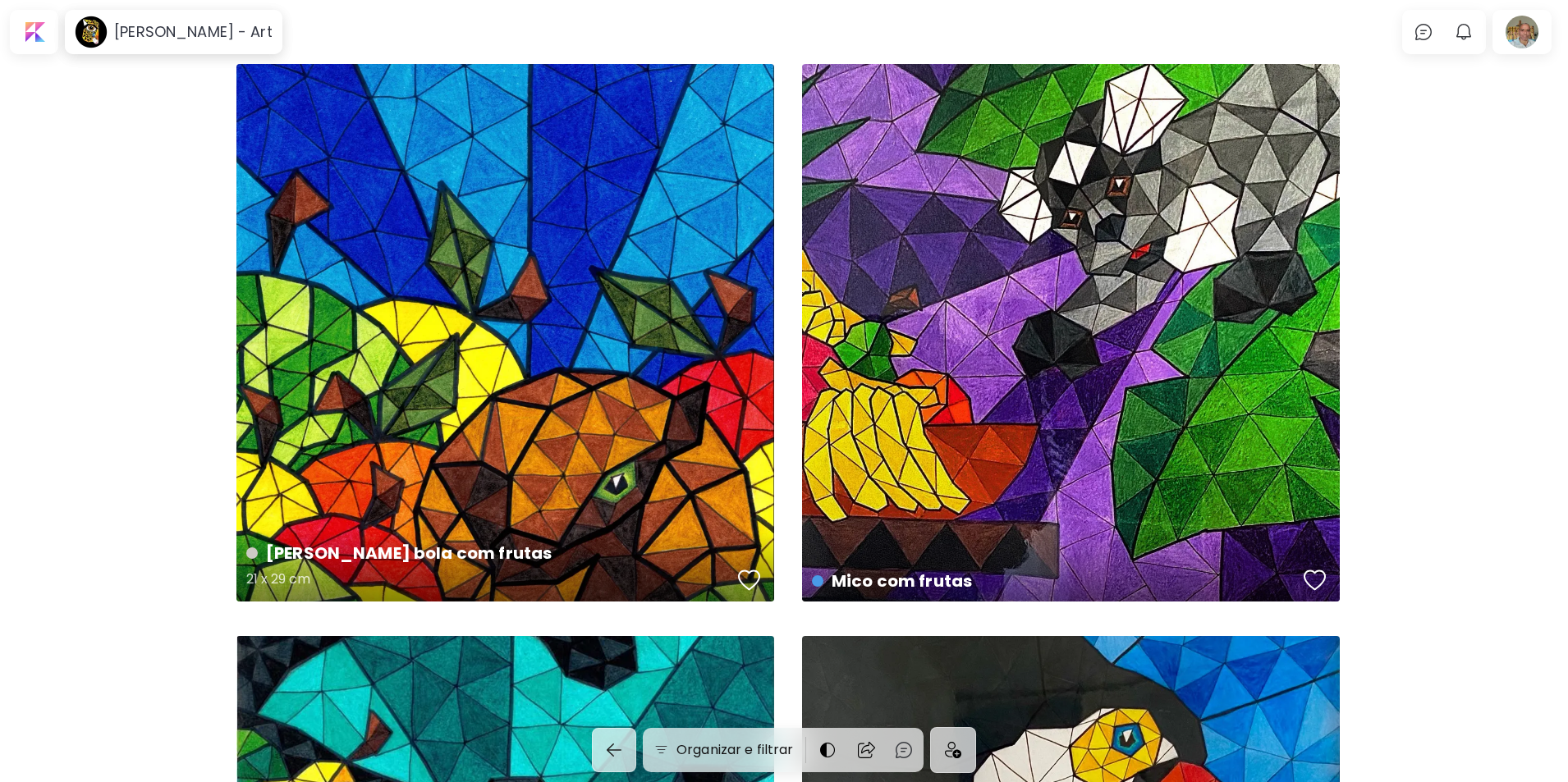
click at [450, 434] on div "[PERSON_NAME] bola com frutas 21 x 29 cm" at bounding box center [505, 332] width 538 height 538
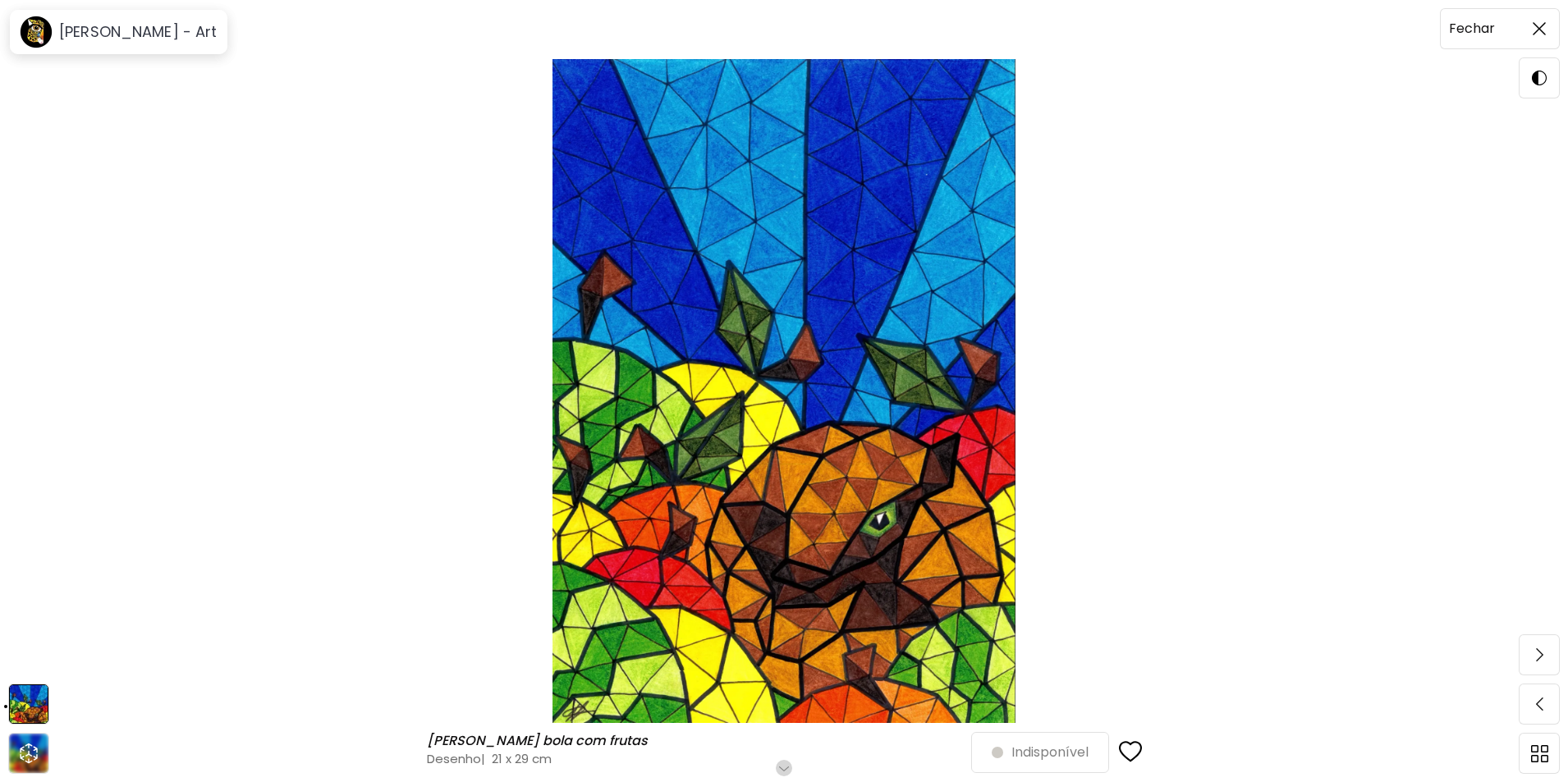
click at [1537, 31] on img at bounding box center [1539, 28] width 13 height 13
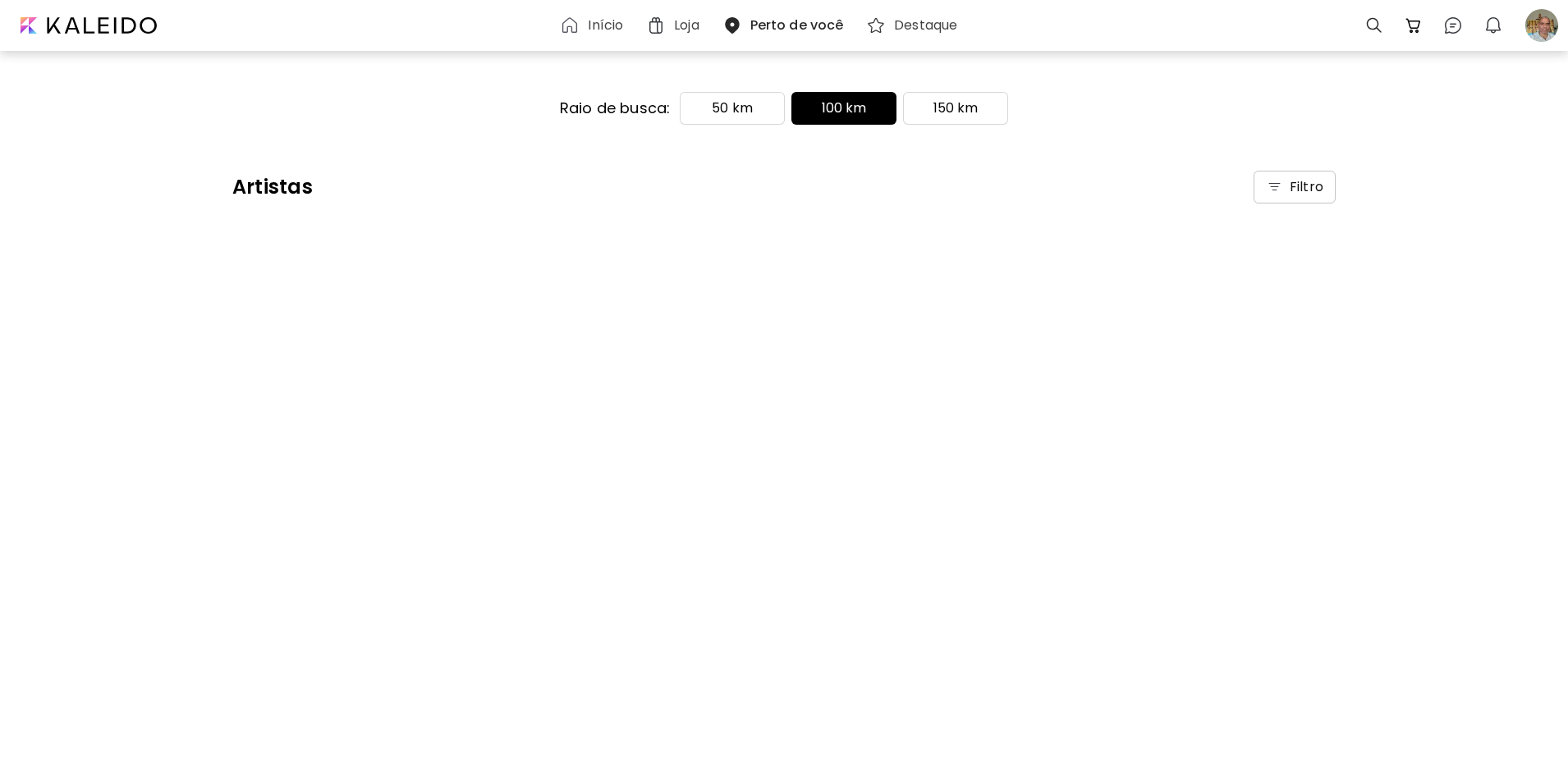
scroll to position [4939, 0]
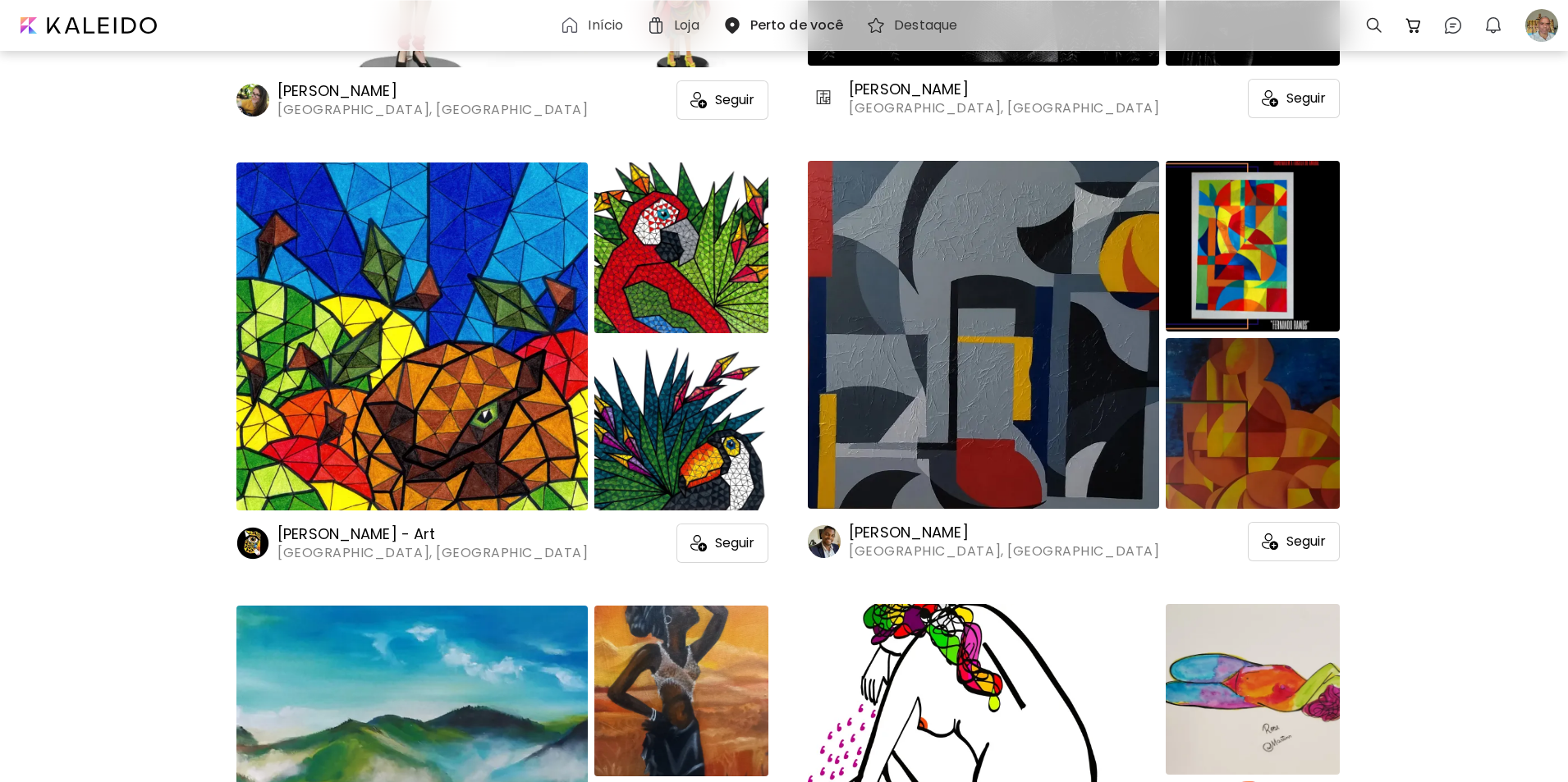
click at [824, 542] on image at bounding box center [824, 542] width 33 height 33
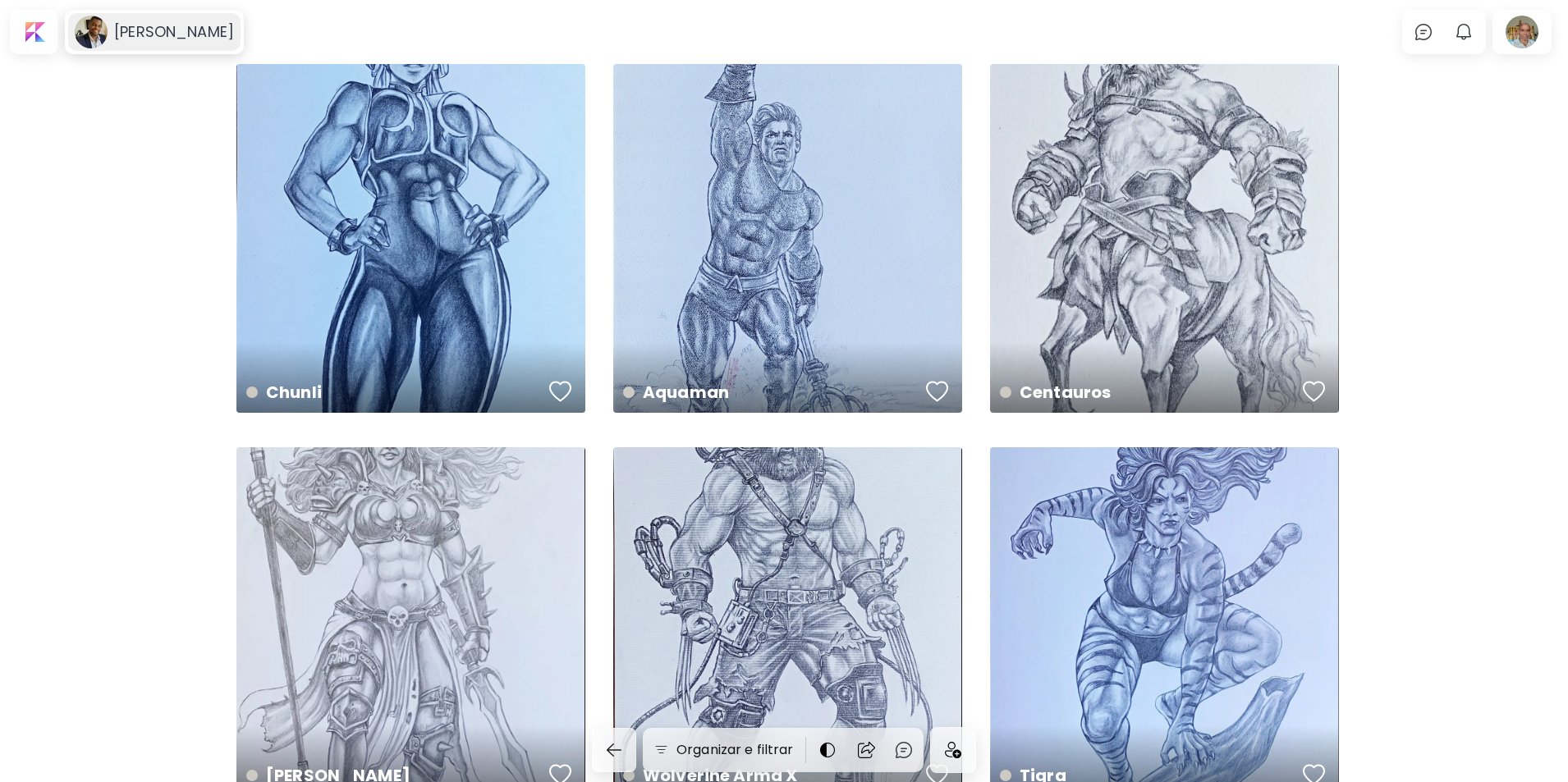
click at [95, 28] on image at bounding box center [92, 32] width 33 height 33
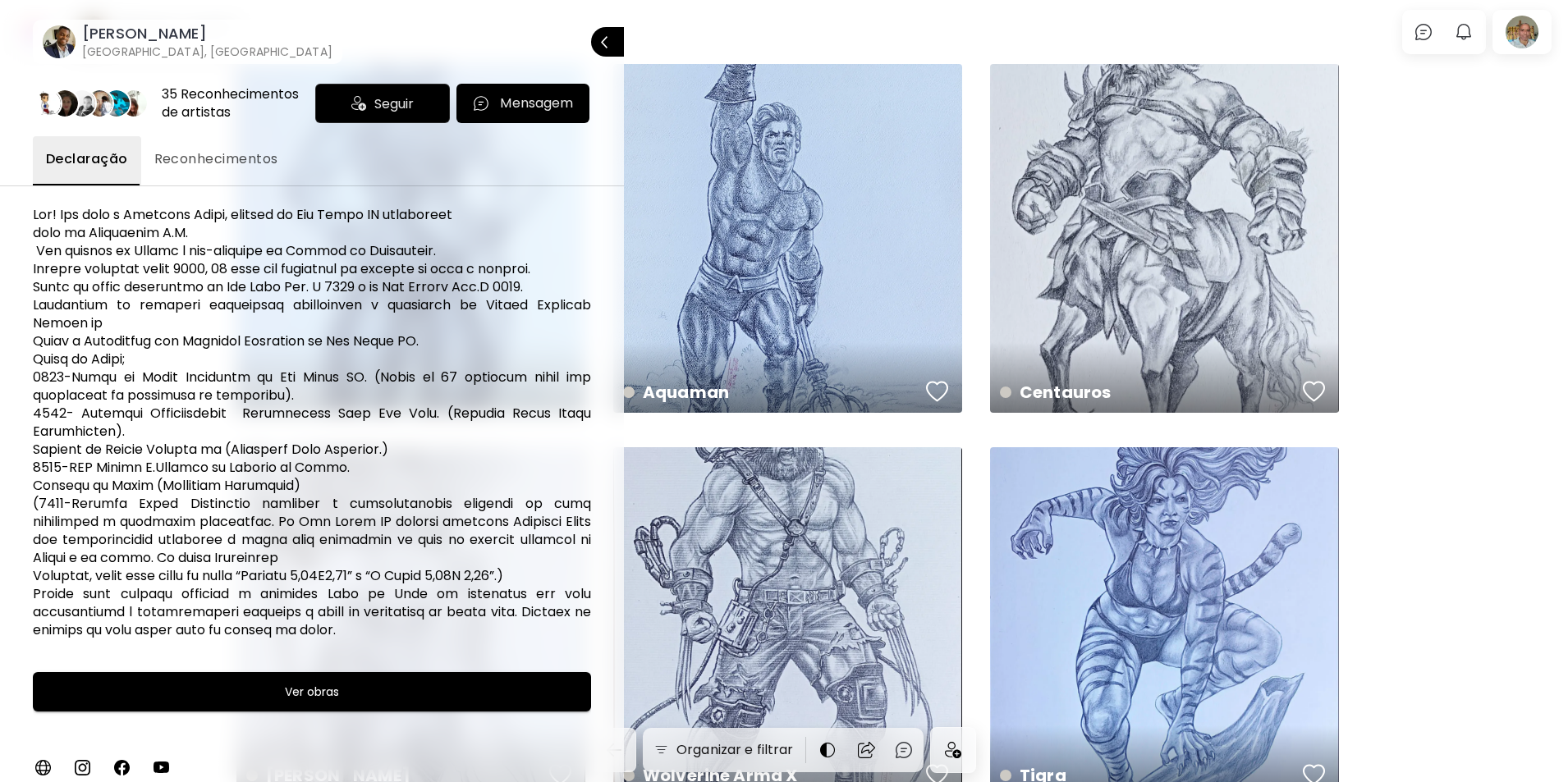
click at [66, 39] on image at bounding box center [60, 42] width 33 height 33
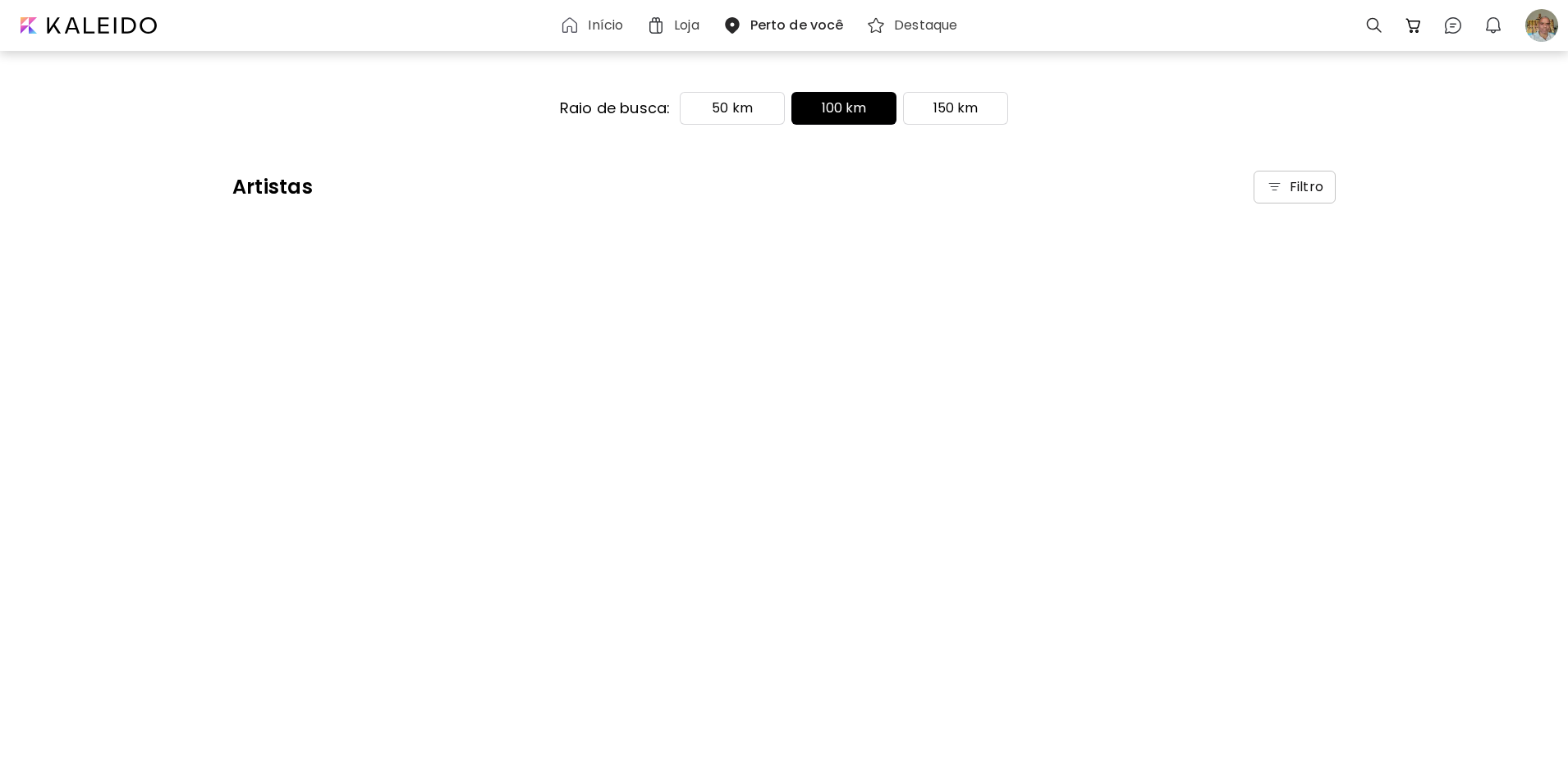
scroll to position [4939, 0]
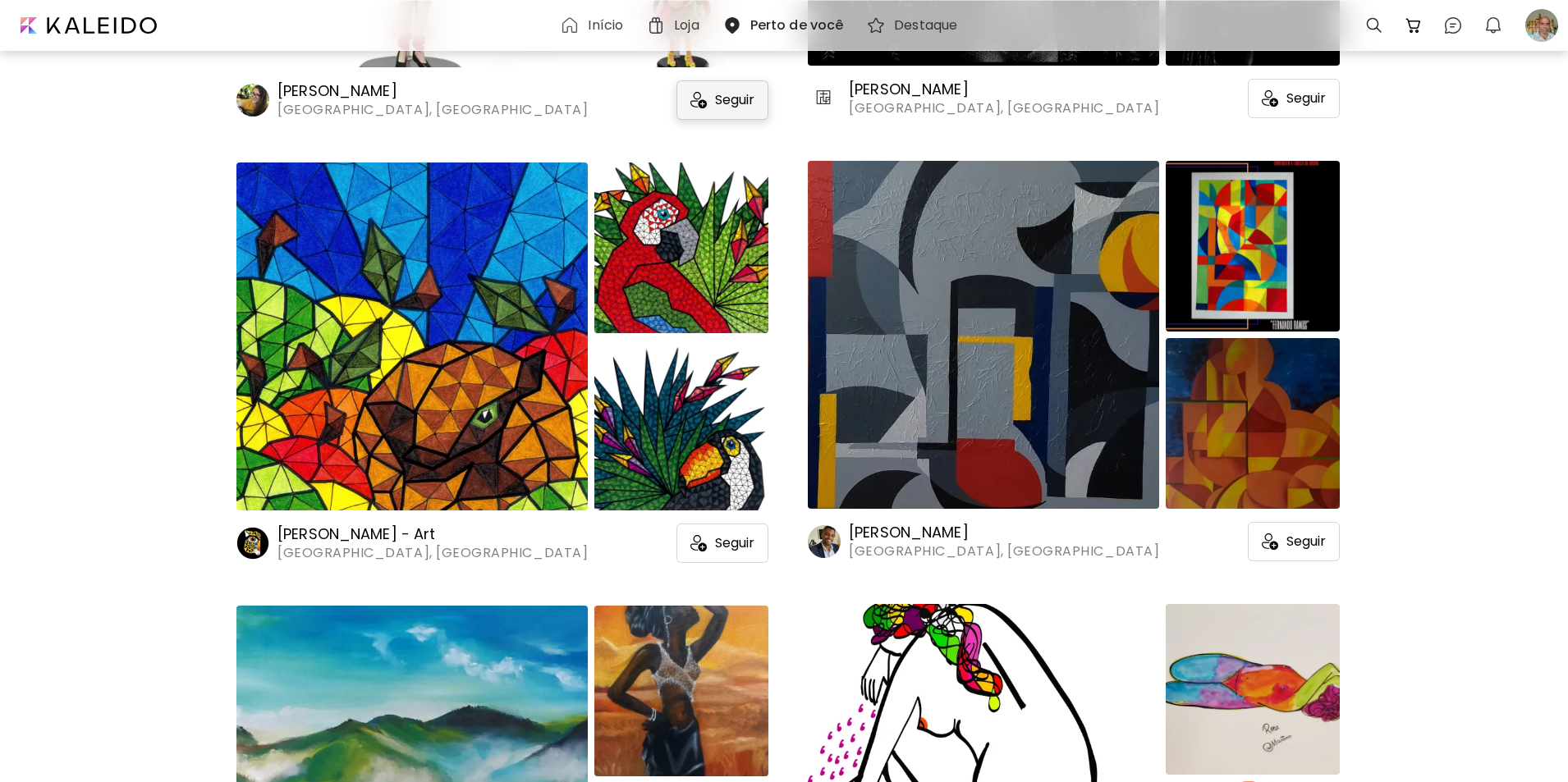
click at [724, 102] on span "Seguir" at bounding box center [735, 100] width 39 height 16
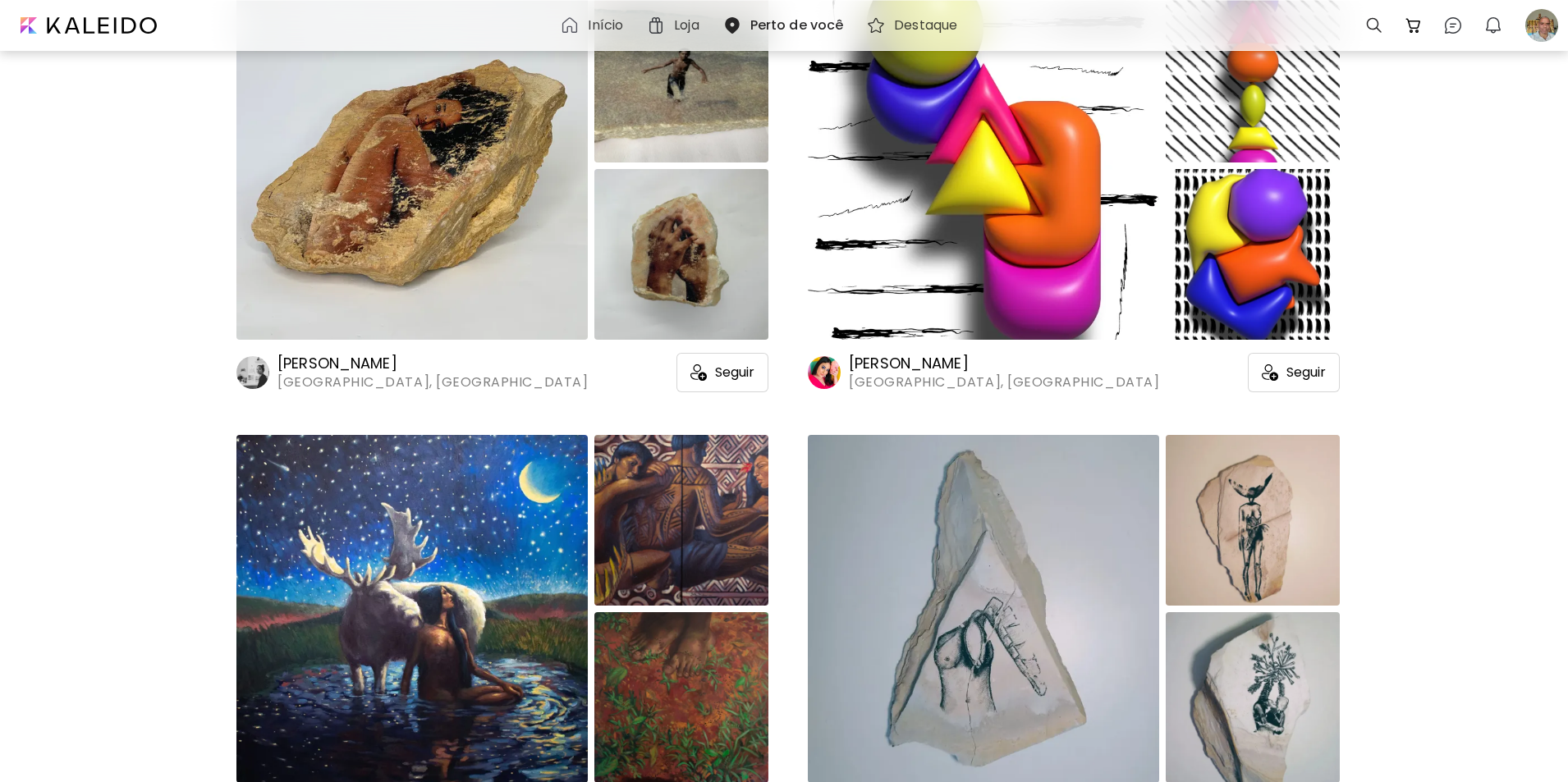
scroll to position [0, 0]
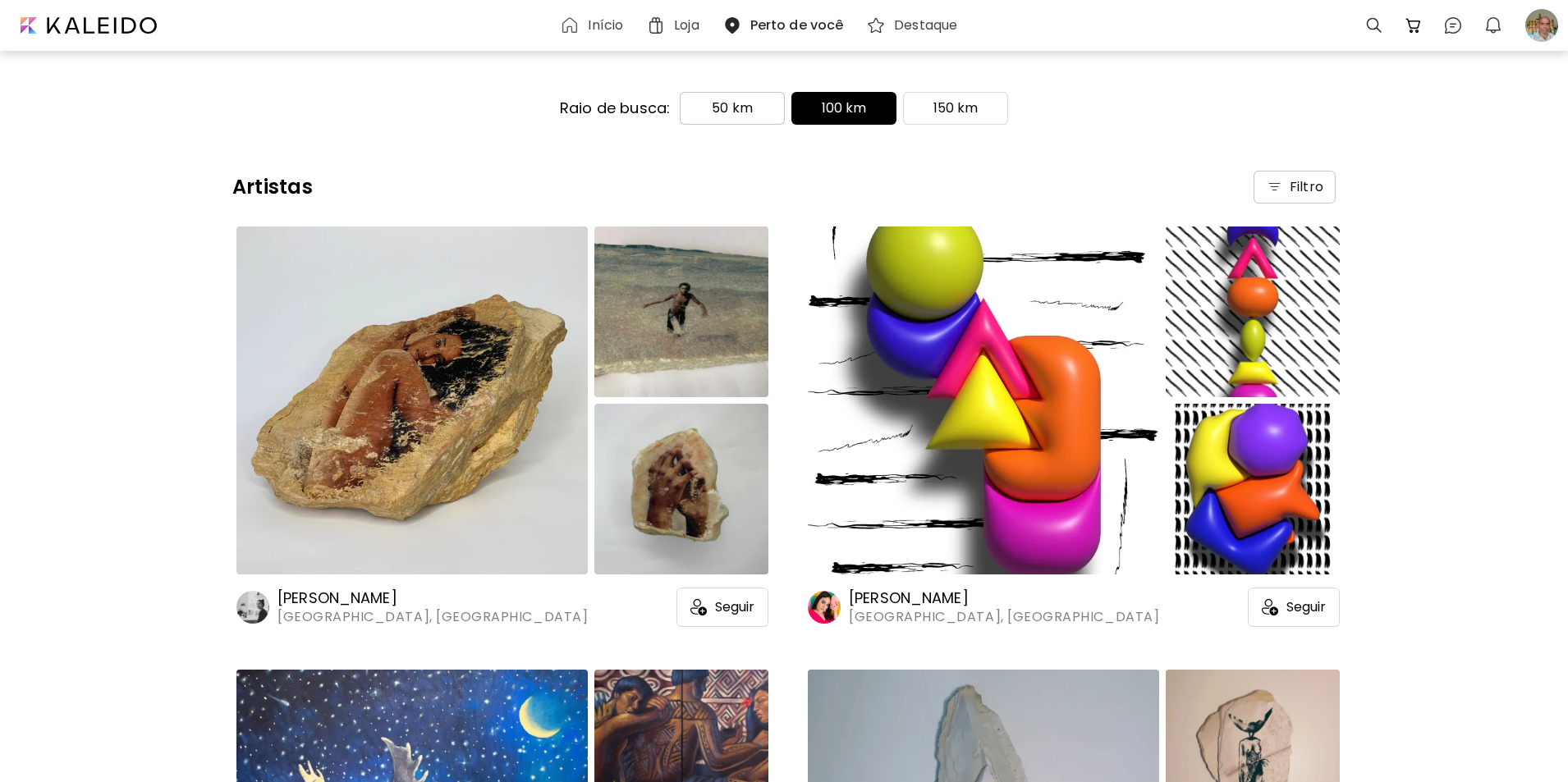
click at [713, 108] on span "50 km" at bounding box center [732, 109] width 77 height 20
click at [957, 110] on p "150 km" at bounding box center [955, 109] width 45 height 20
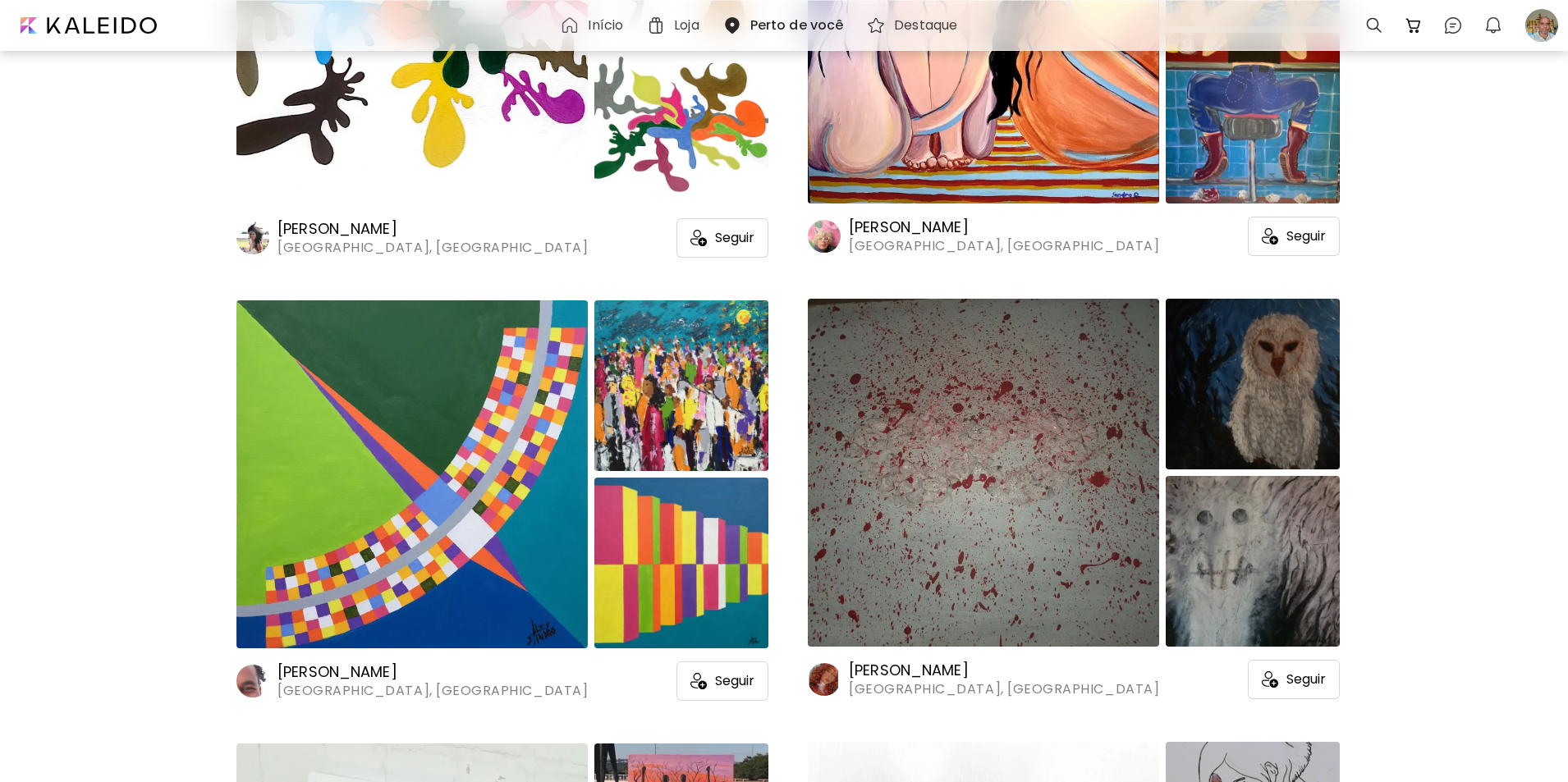
scroll to position [3495, 0]
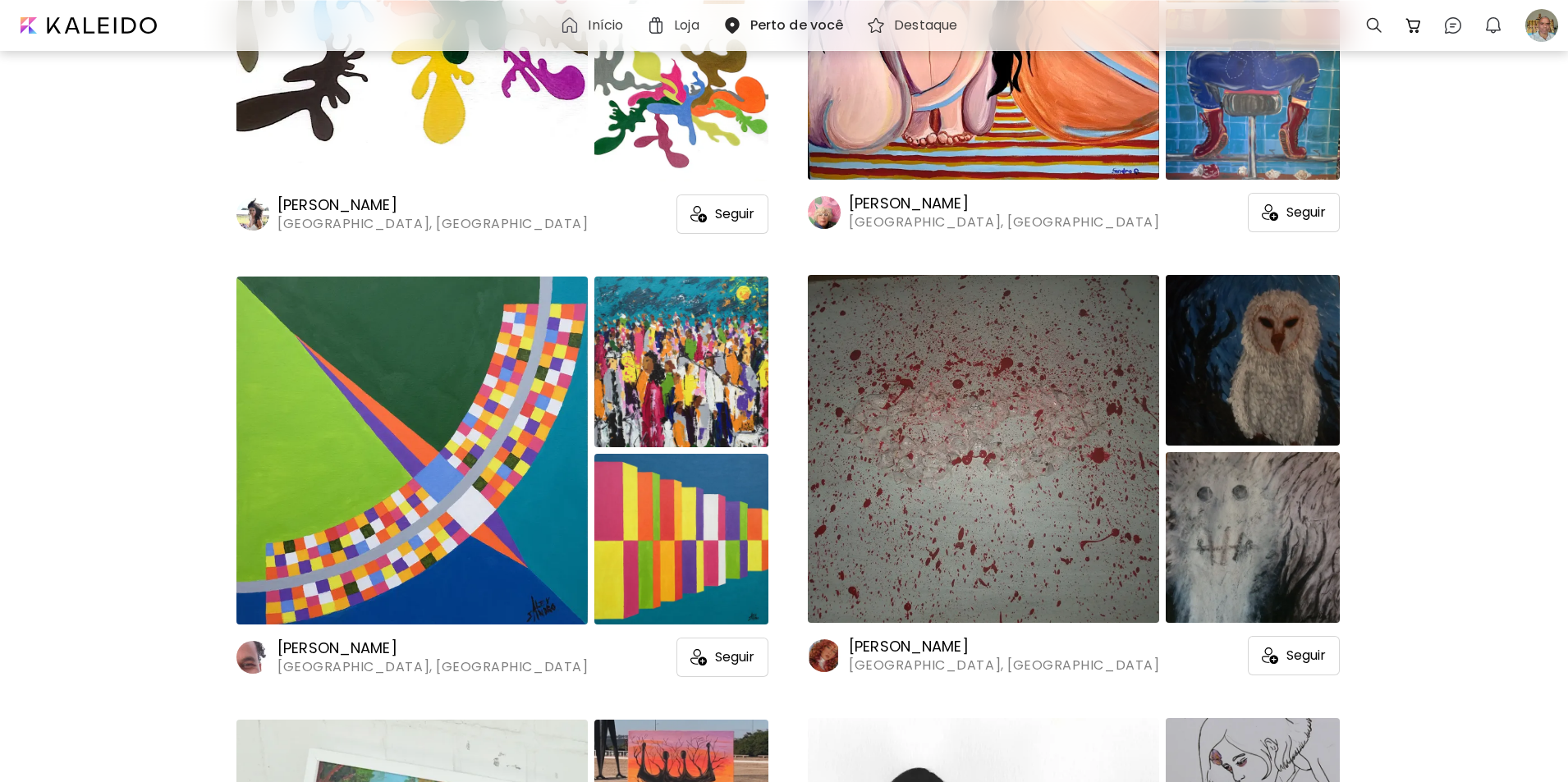
click at [941, 455] on img at bounding box center [984, 449] width 352 height 348
